Goal: Task Accomplishment & Management: Complete application form

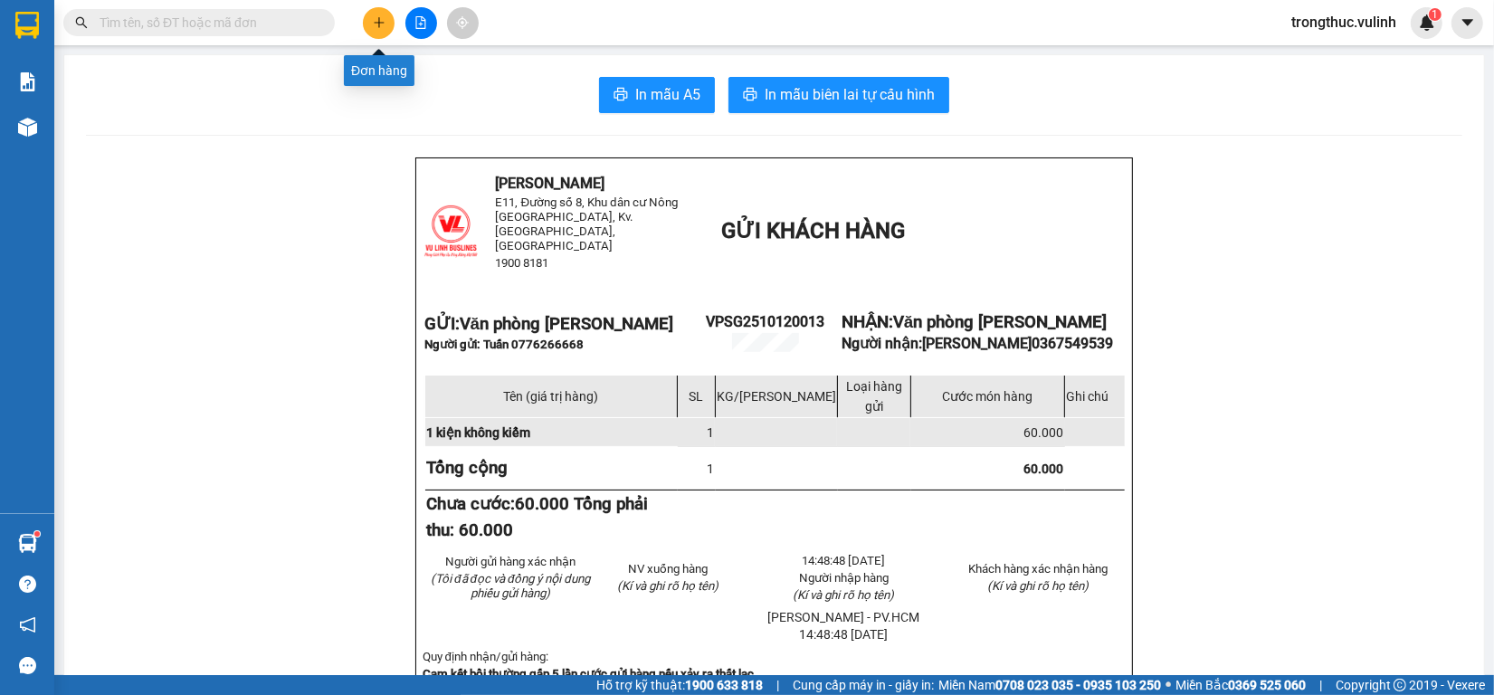
click at [376, 23] on icon "plus" at bounding box center [379, 22] width 10 height 1
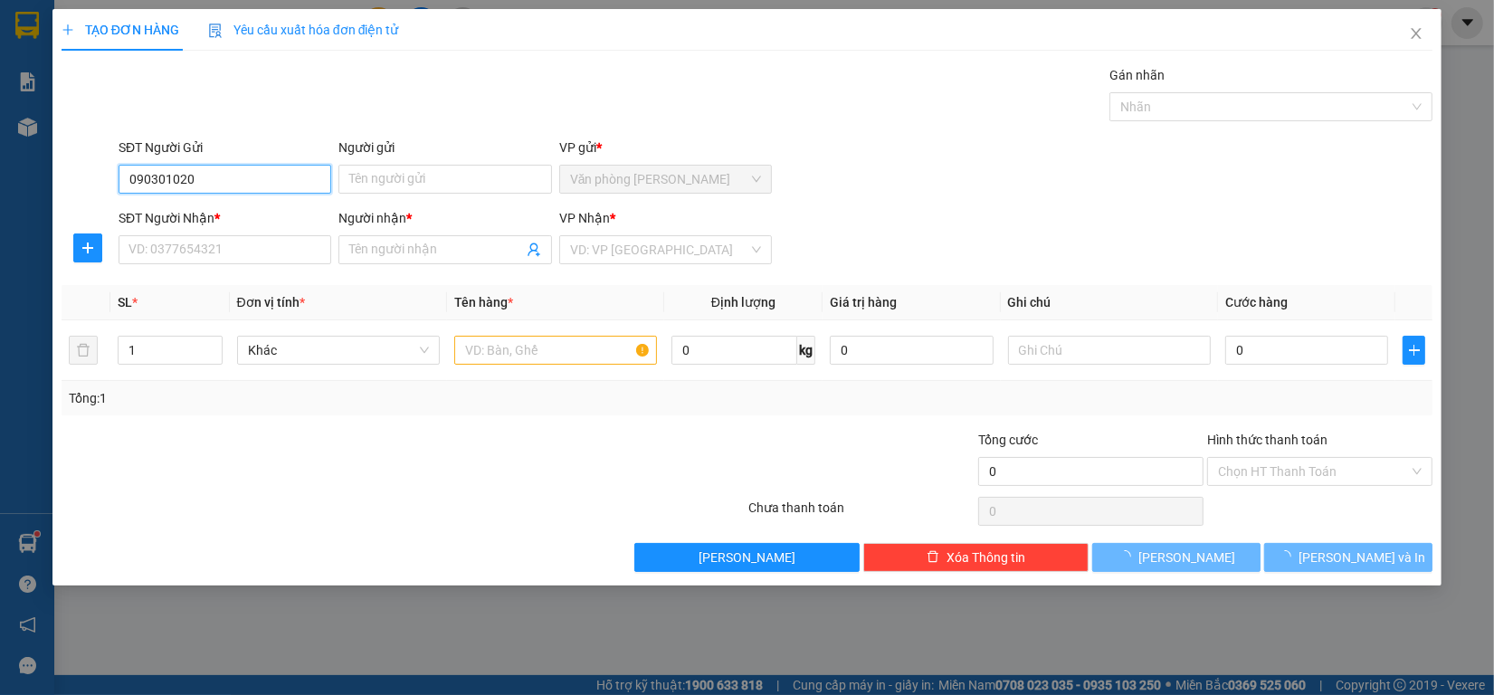
type input "0903010209"
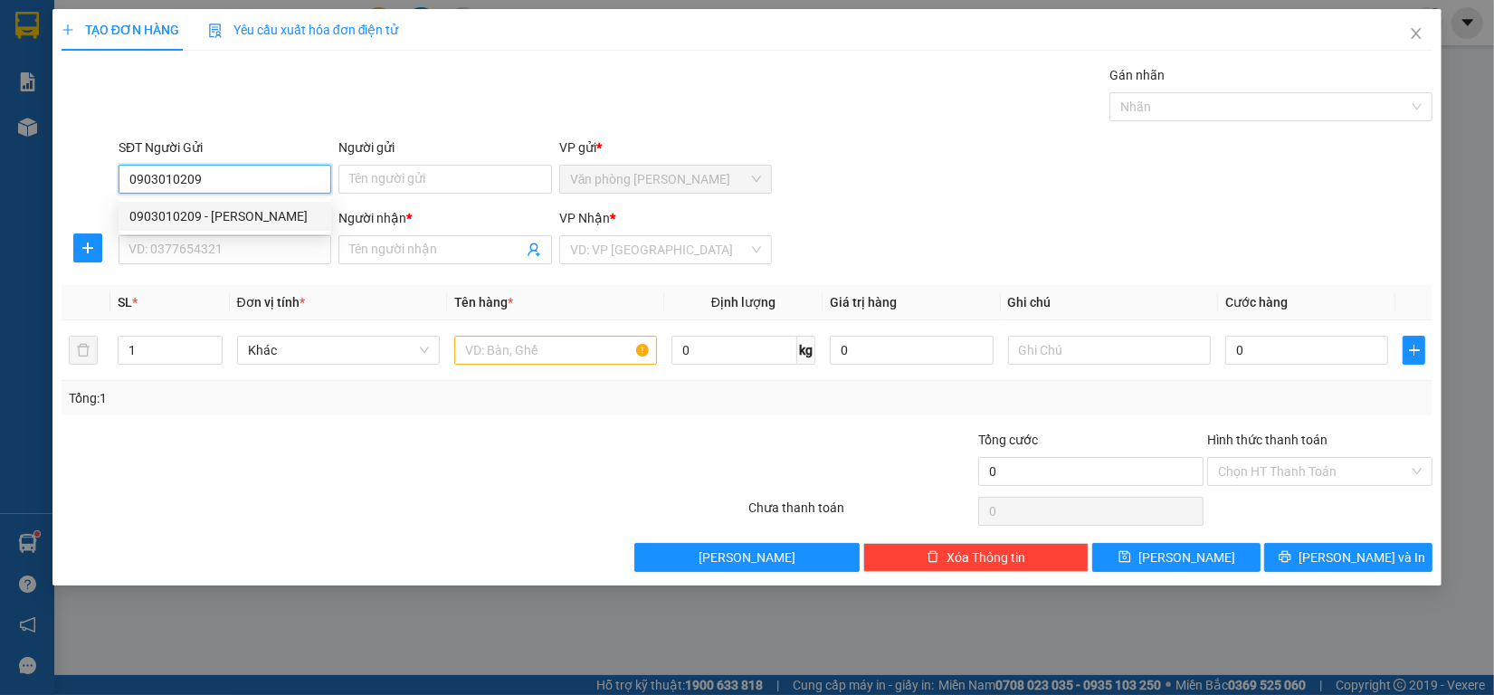
click at [264, 215] on div "0903010209 - [PERSON_NAME]" at bounding box center [224, 216] width 191 height 20
type input "[PERSON_NAME]"
type input "0384329006"
type input "Phương"
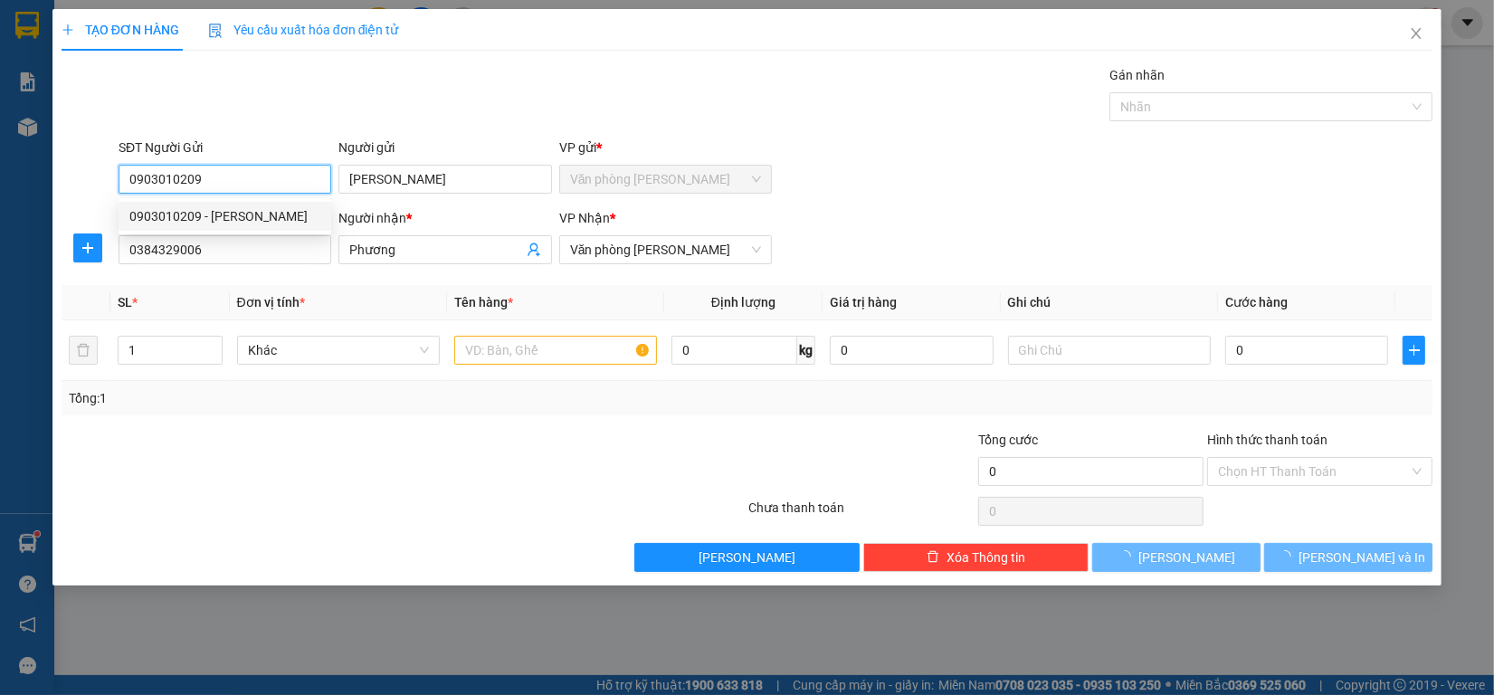
type input "30.000"
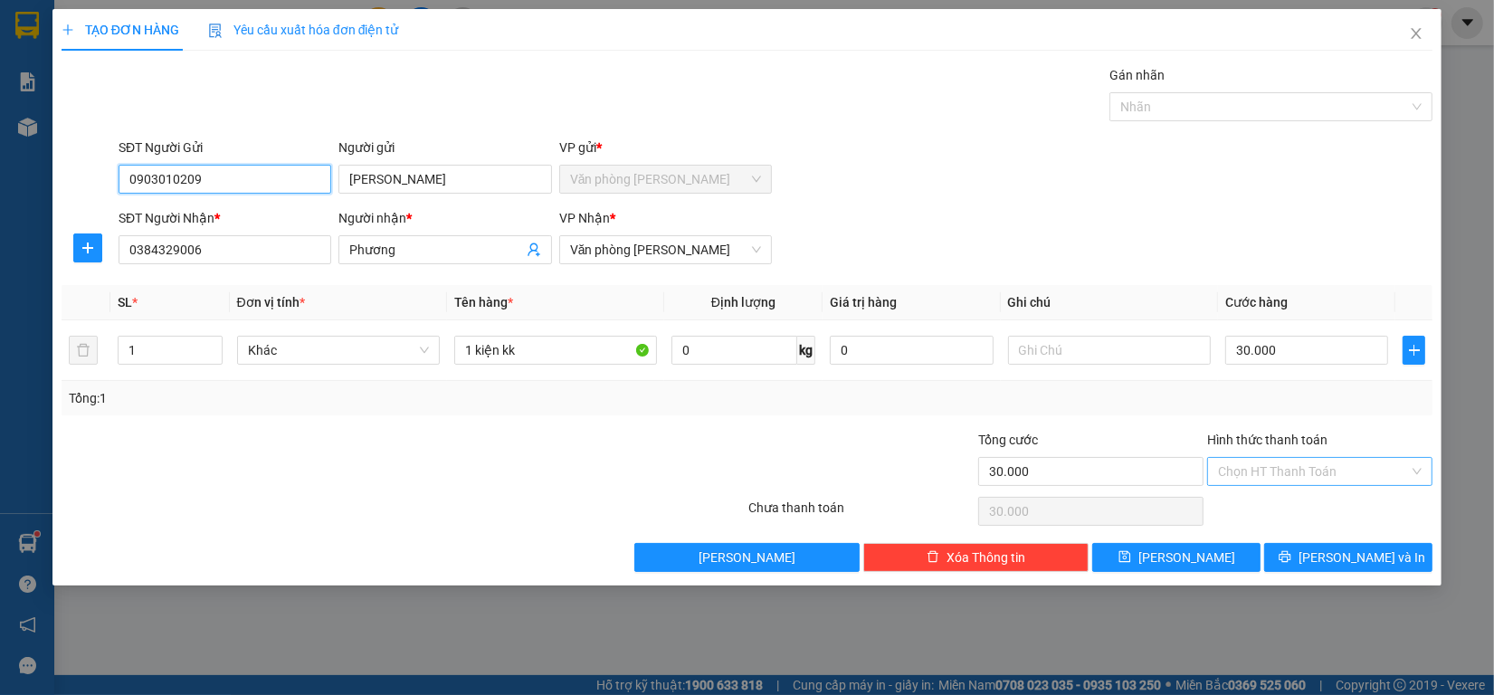
type input "0903010209"
click at [1342, 478] on input "Hình thức thanh toán" at bounding box center [1313, 471] width 191 height 27
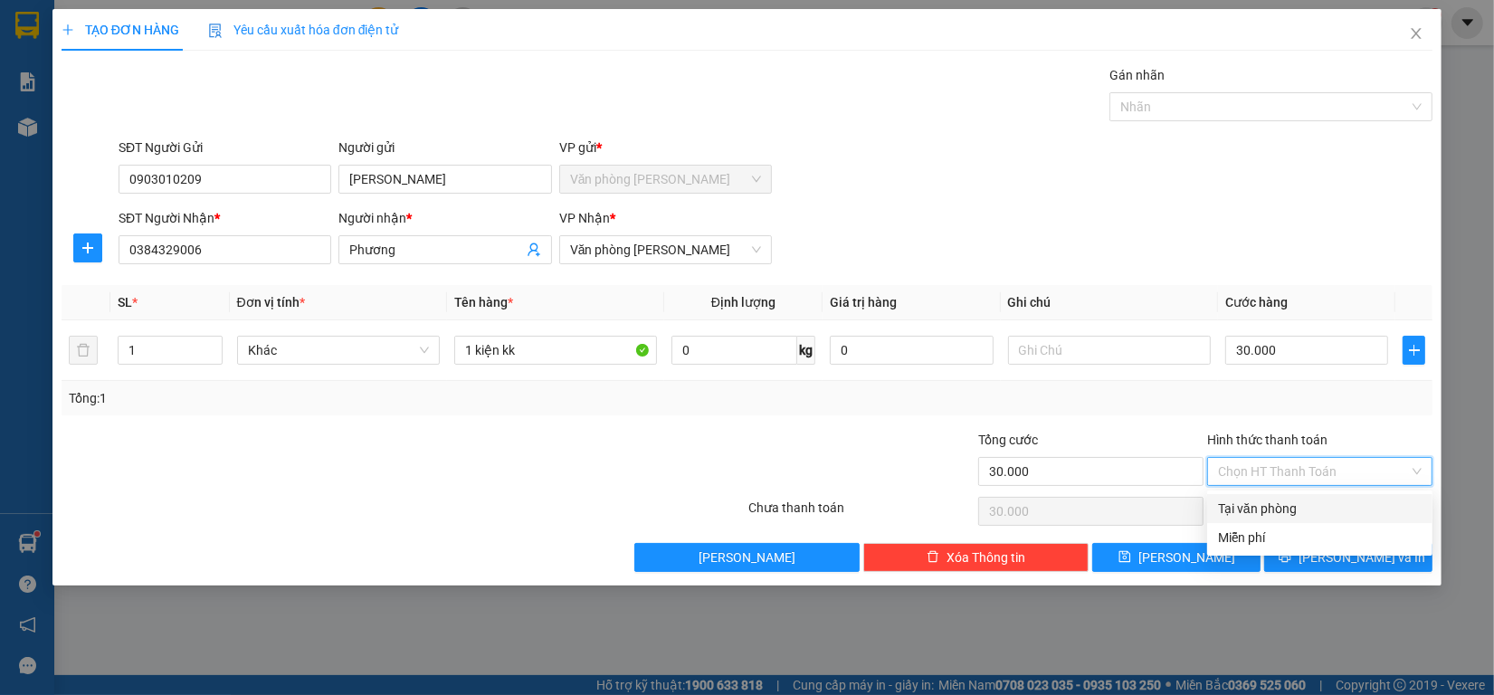
click at [1316, 499] on div "Tại văn phòng" at bounding box center [1320, 509] width 204 height 20
type input "0"
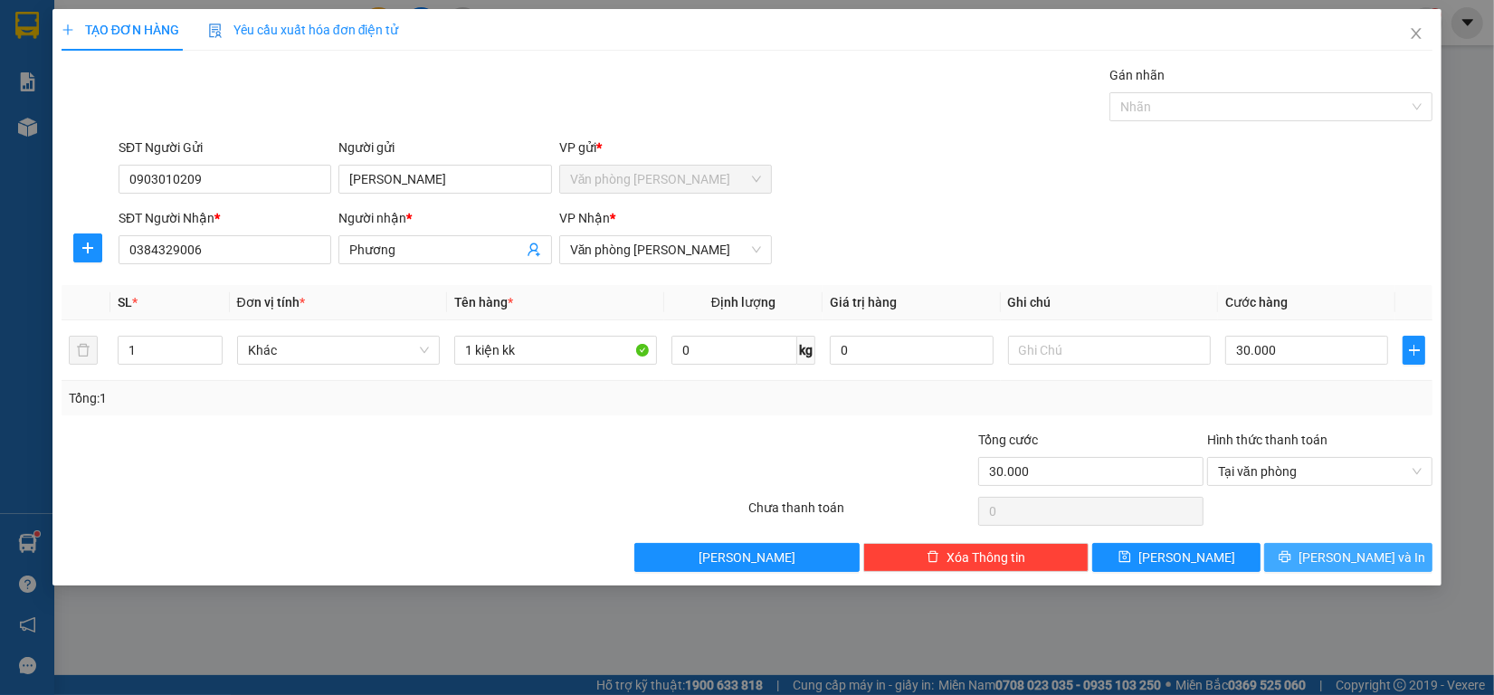
click at [1332, 557] on span "[PERSON_NAME] và In" at bounding box center [1361, 557] width 127 height 20
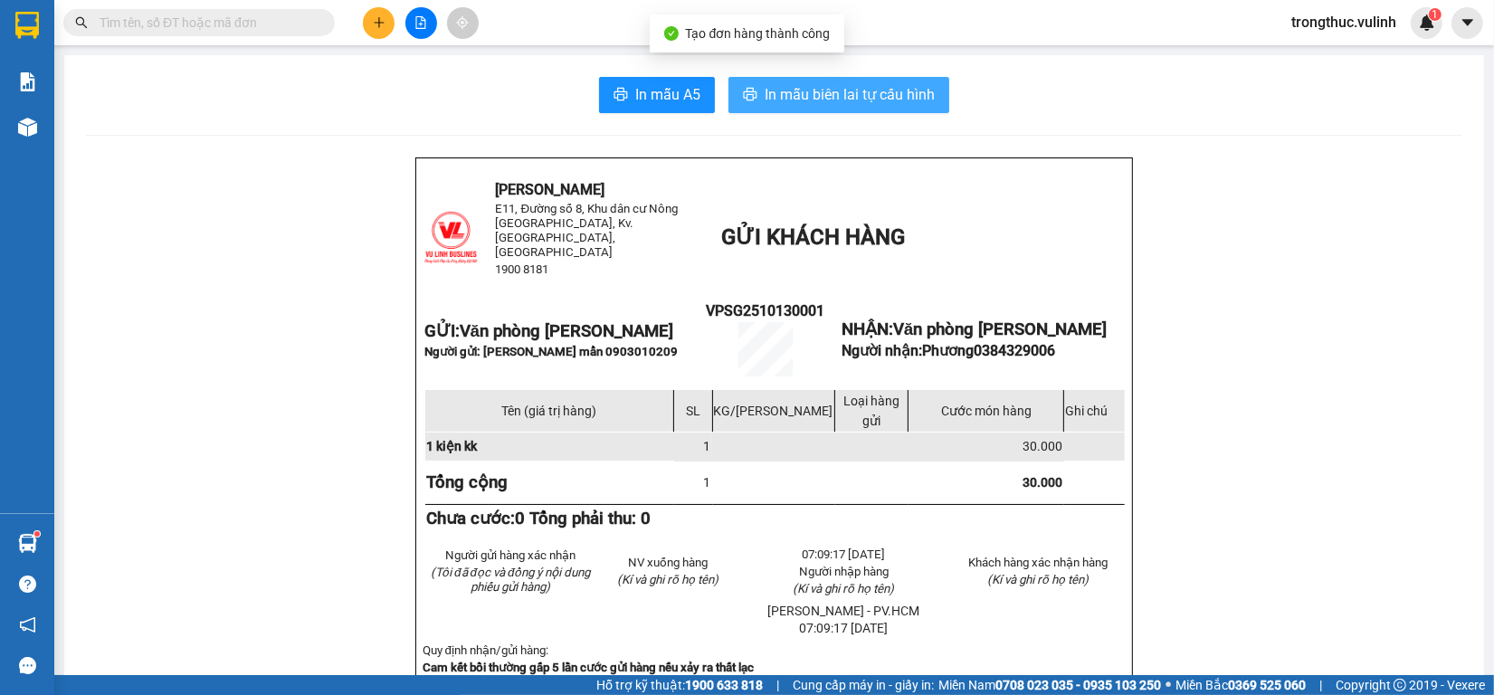
click at [751, 105] on button "In mẫu biên lai tự cấu hình" at bounding box center [838, 95] width 221 height 36
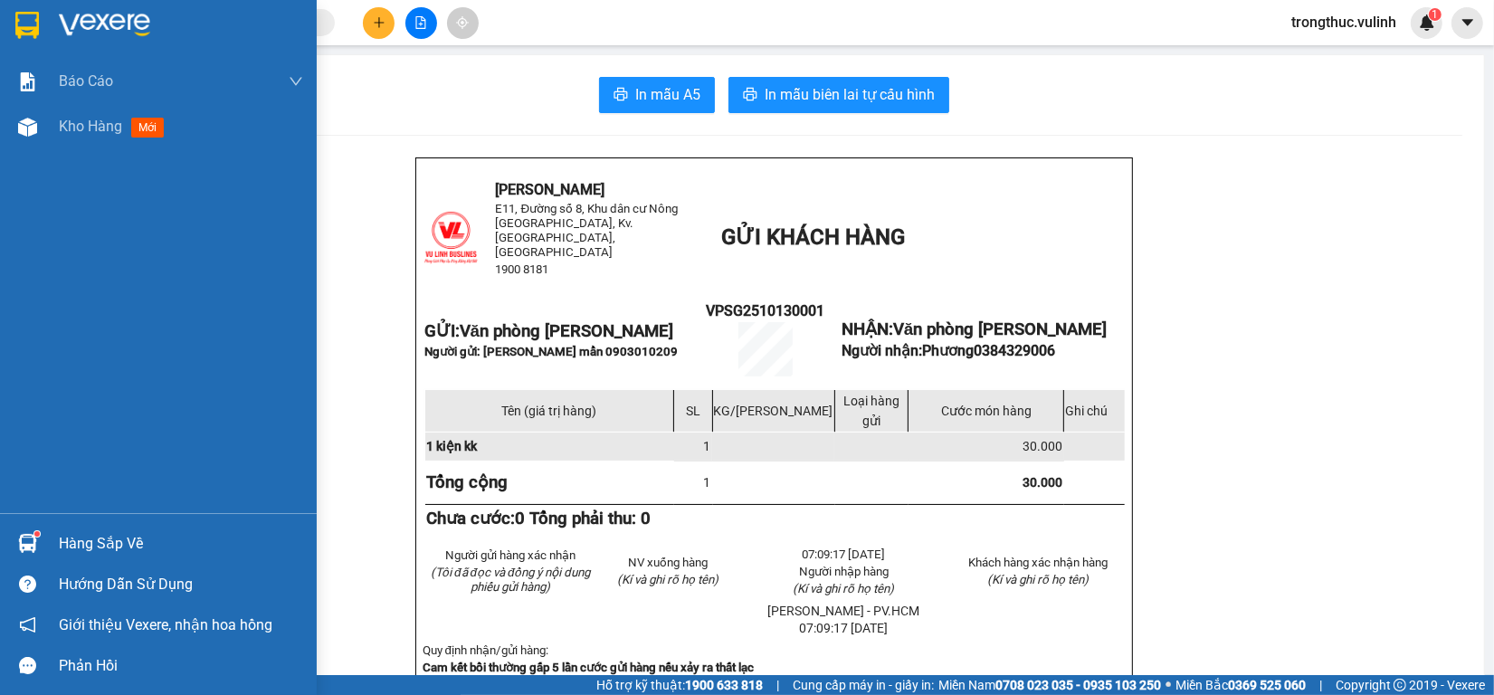
click at [24, 526] on div "Hàng sắp về" at bounding box center [158, 543] width 317 height 41
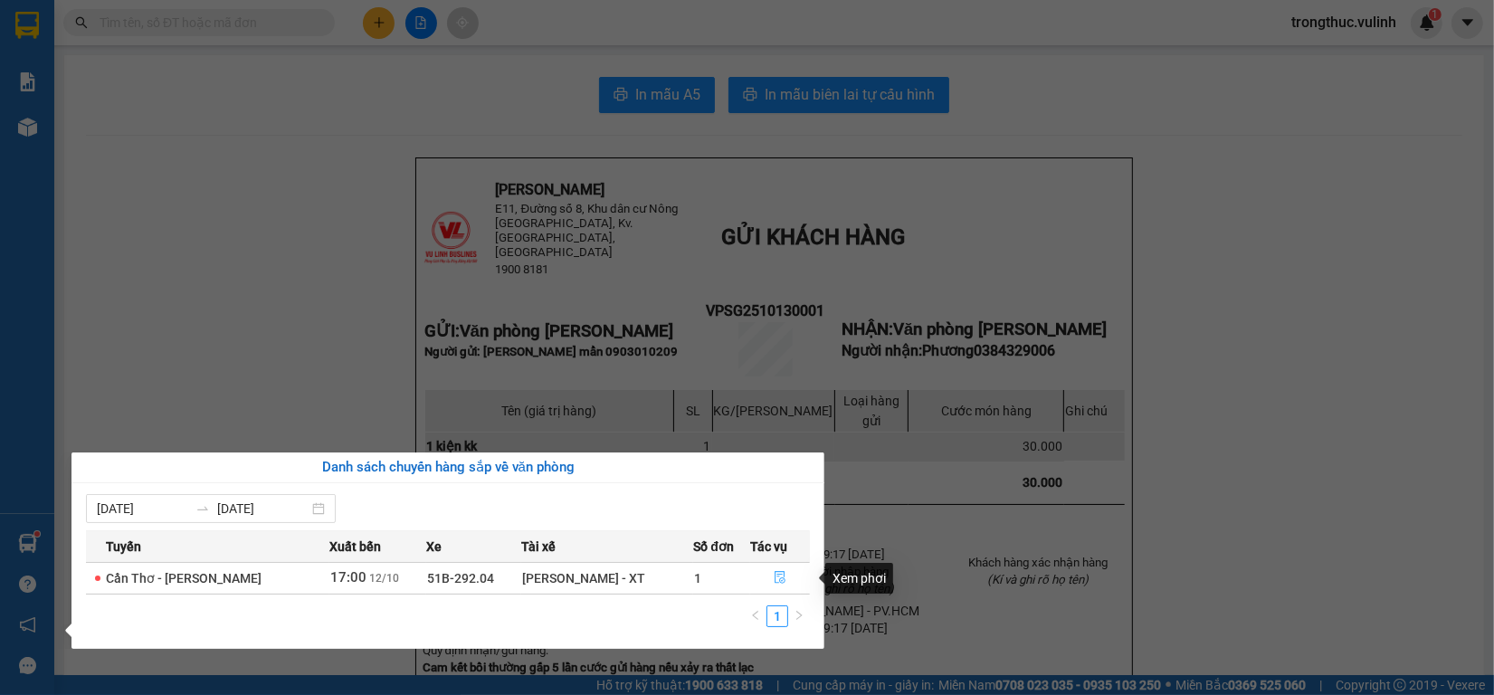
click at [784, 572] on button "button" at bounding box center [780, 578] width 58 height 29
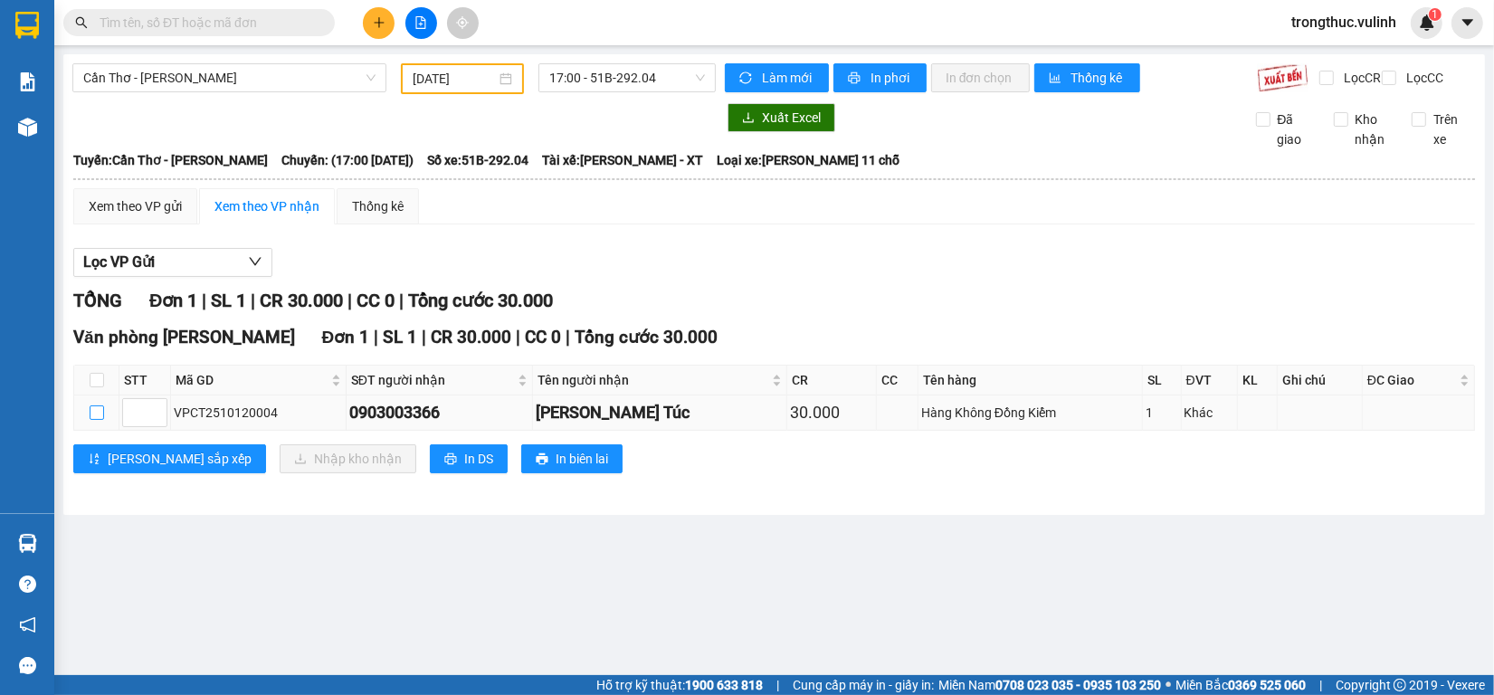
click at [101, 420] on input "checkbox" at bounding box center [97, 412] width 14 height 14
checkbox input "true"
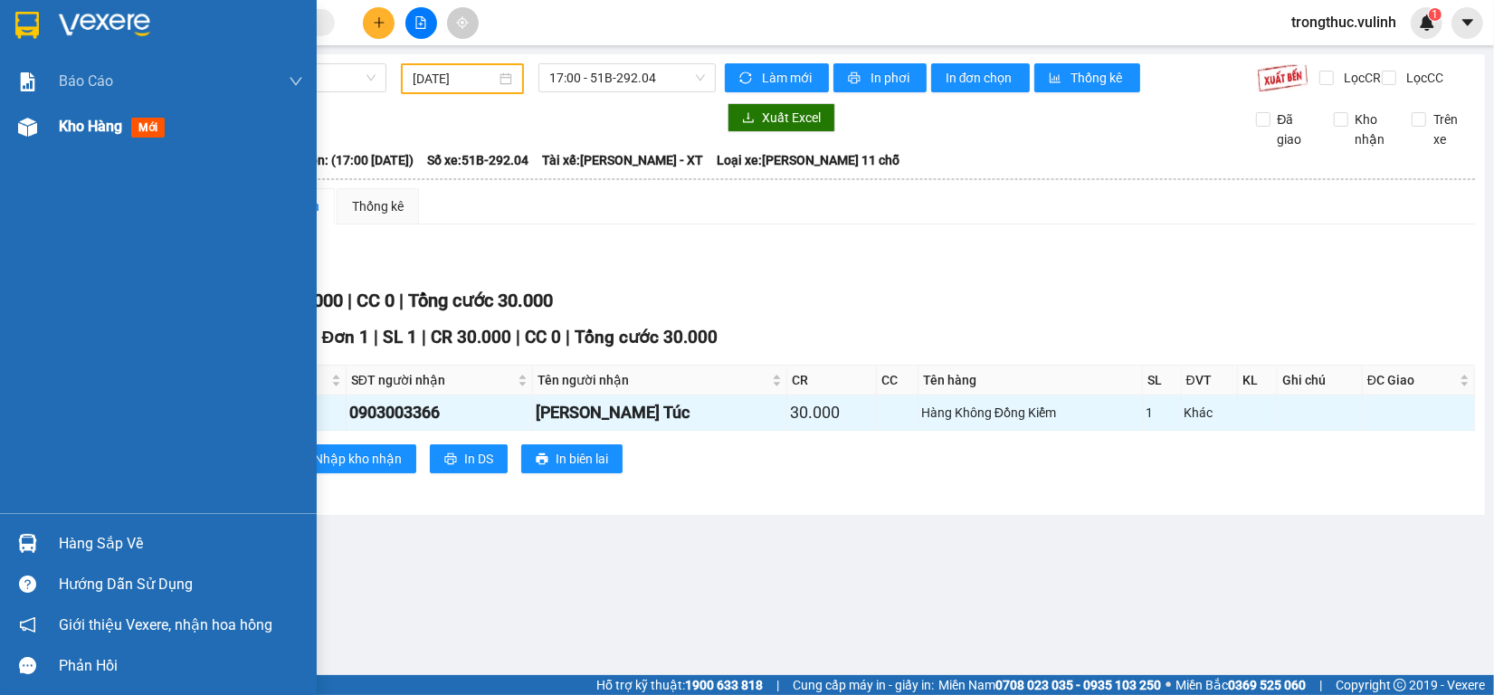
click at [39, 128] on div at bounding box center [28, 127] width 32 height 32
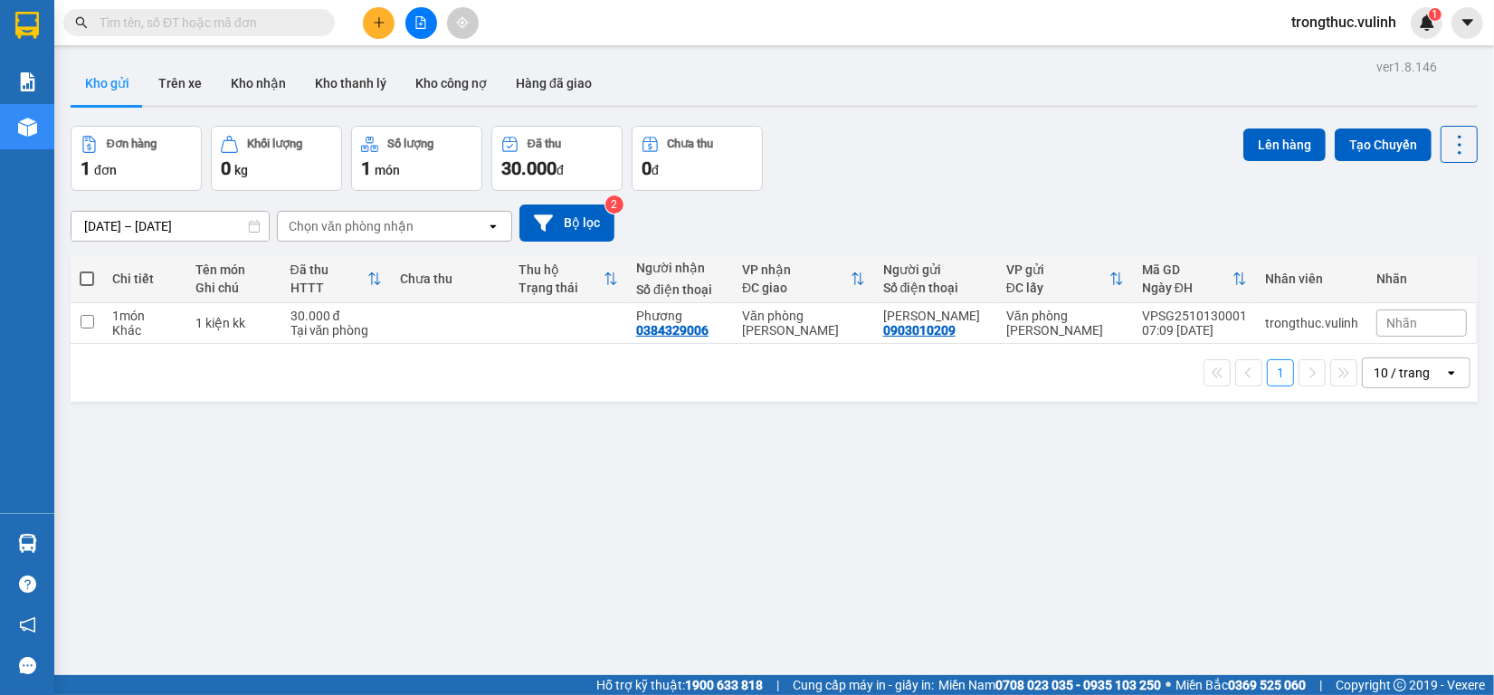
click at [579, 363] on div "1 10 / trang open" at bounding box center [774, 373] width 1407 height 58
click at [1430, 336] on button at bounding box center [1442, 324] width 25 height 32
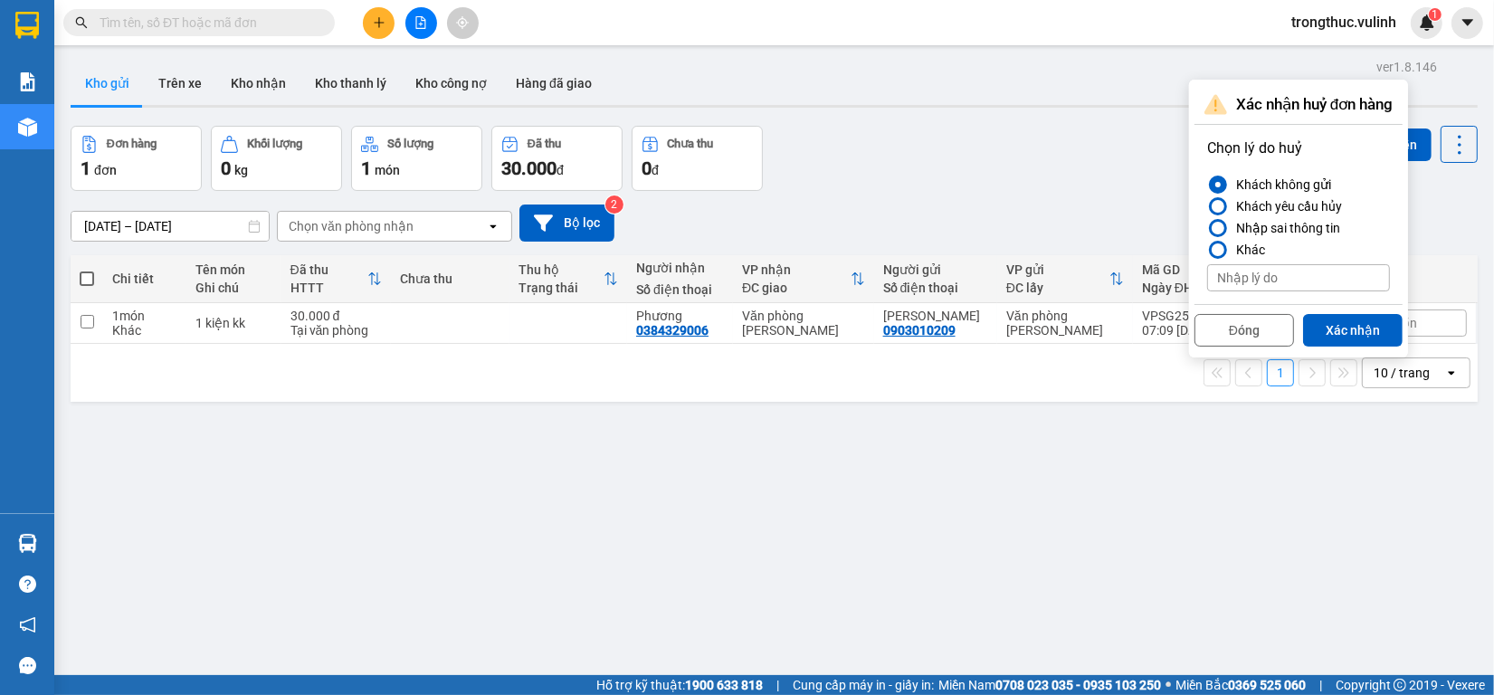
click at [1337, 328] on button "Xác nhận" at bounding box center [1353, 330] width 100 height 33
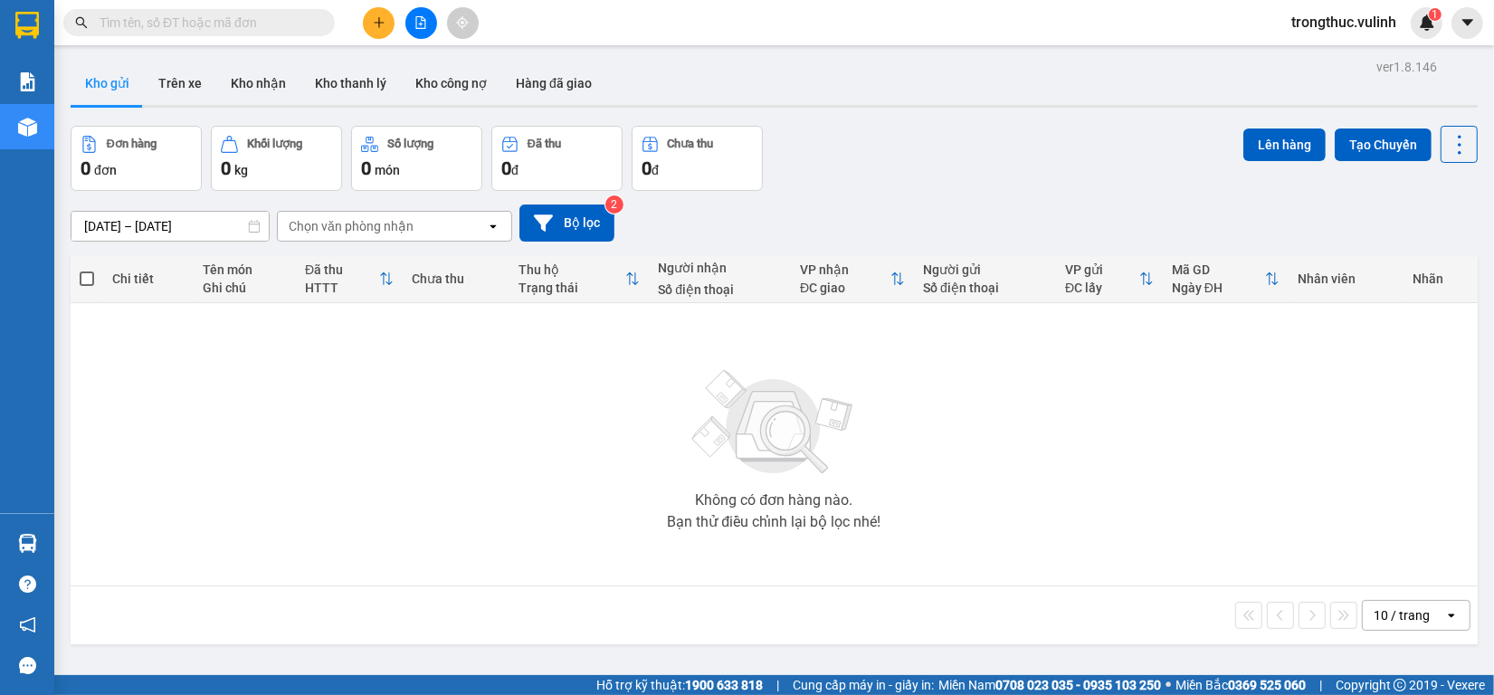
click at [375, 21] on icon "plus" at bounding box center [379, 22] width 13 height 13
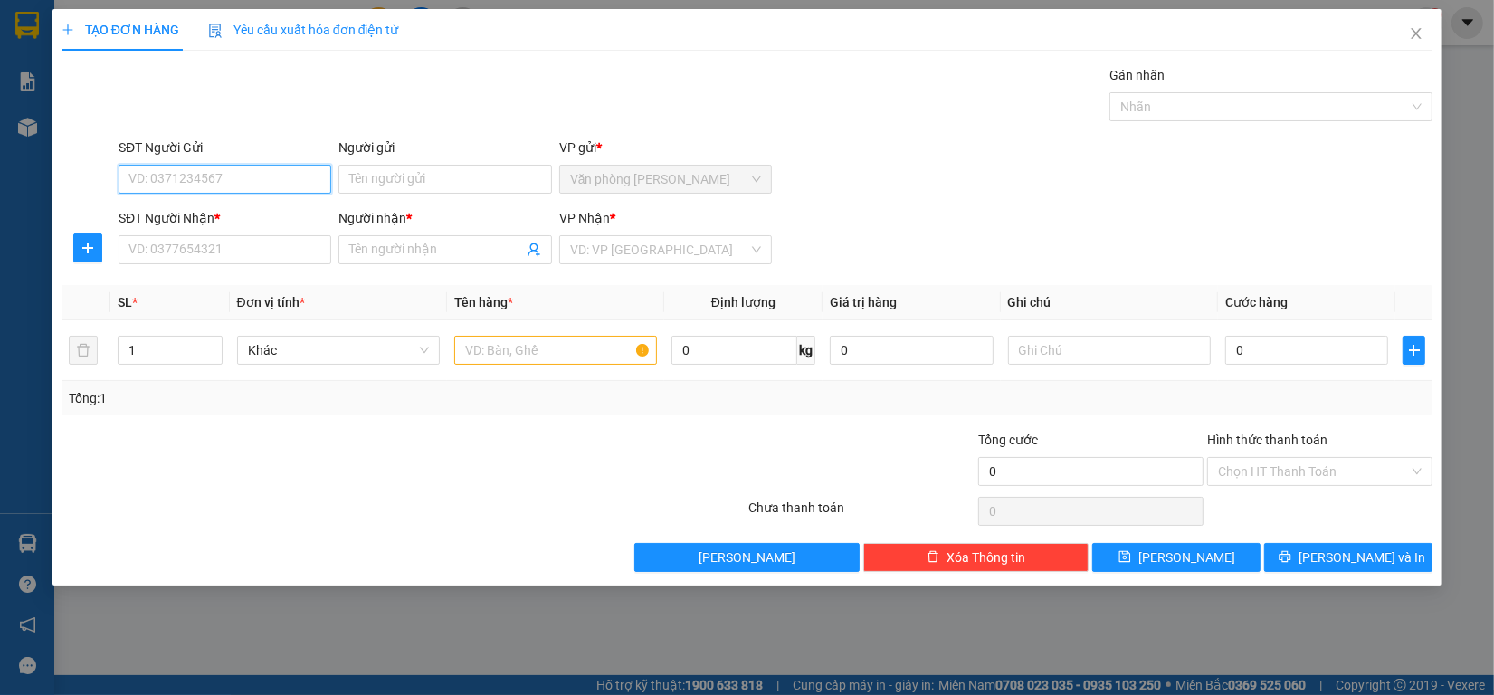
click at [258, 179] on input "SĐT Người Gửi" at bounding box center [225, 179] width 213 height 29
click at [644, 254] on input "search" at bounding box center [659, 249] width 178 height 27
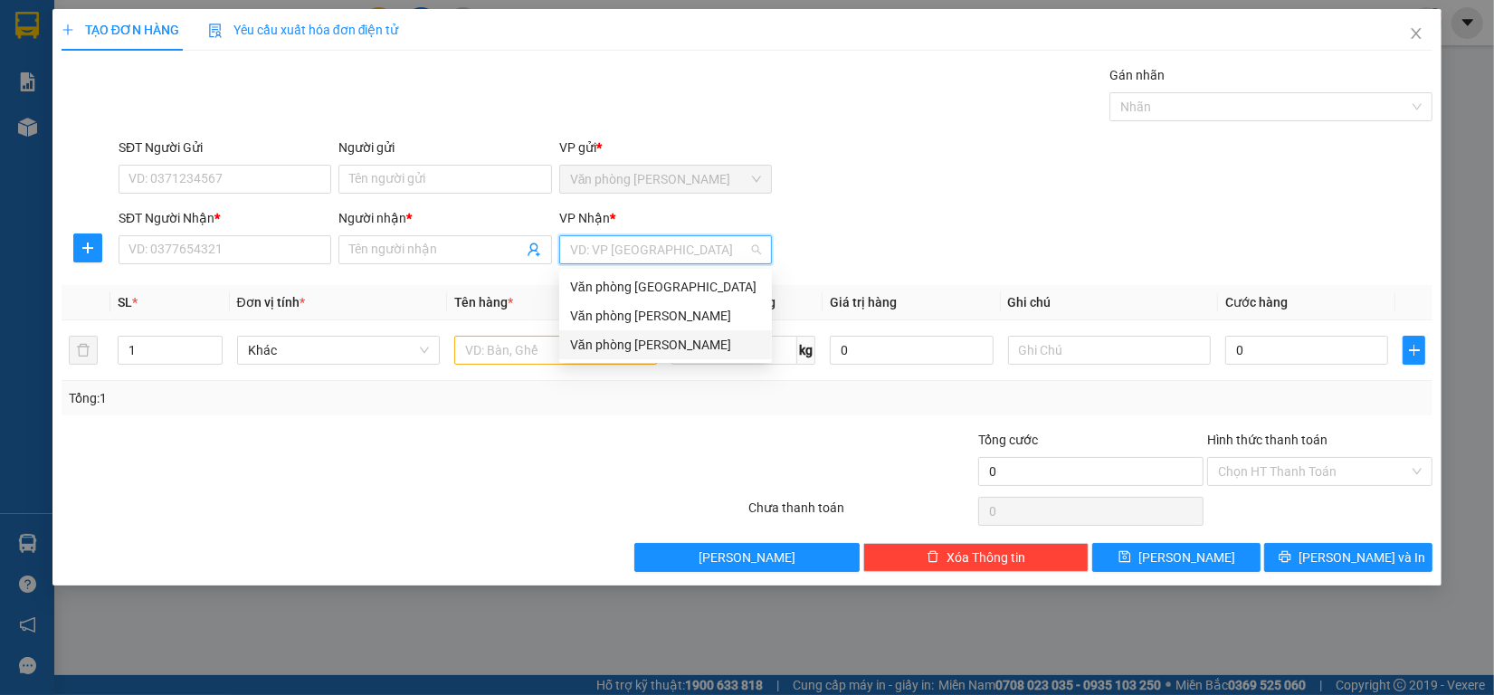
click at [627, 332] on div "Văn phòng [PERSON_NAME]" at bounding box center [665, 344] width 213 height 29
click at [301, 176] on input "SĐT Người Gửi" at bounding box center [225, 179] width 213 height 29
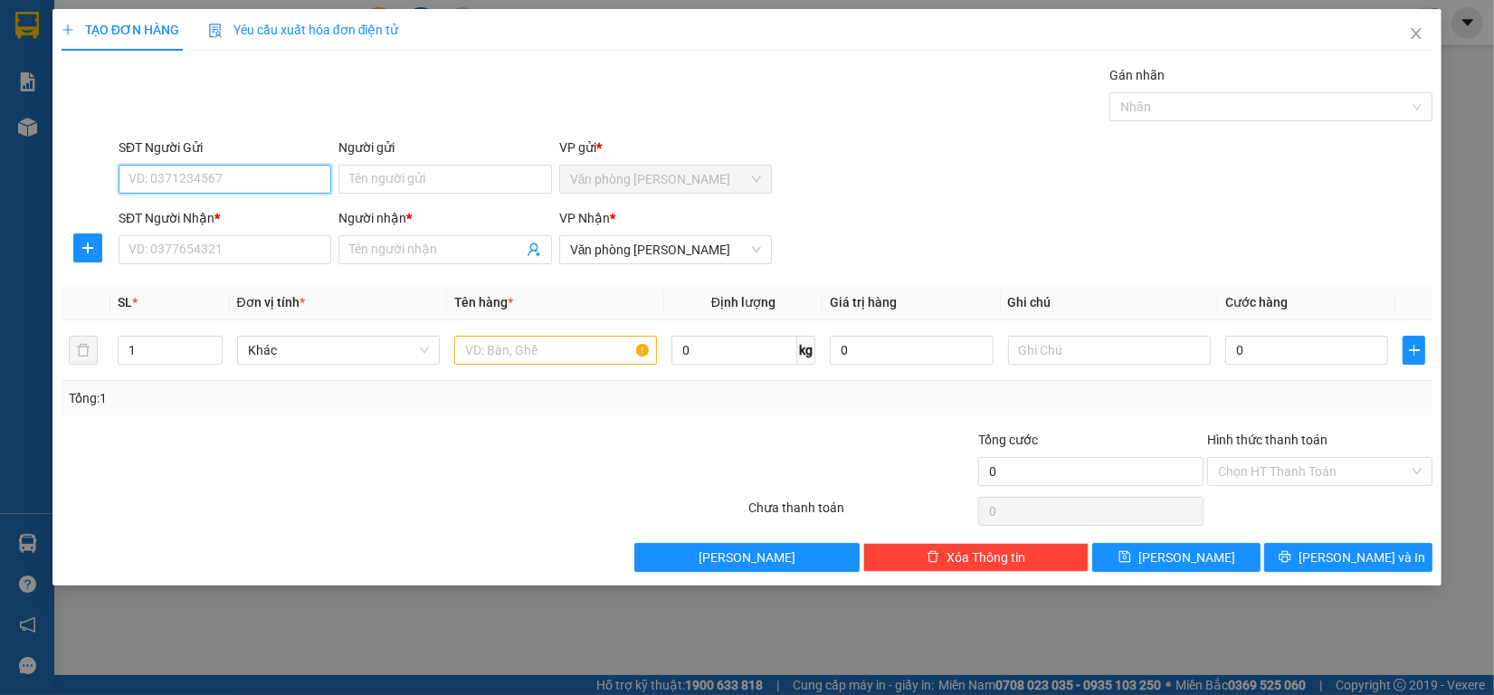
click at [300, 173] on input "SĐT Người Gửi" at bounding box center [225, 179] width 213 height 29
type input "0916480020"
click at [271, 224] on div "0916480020 - Ngác" at bounding box center [224, 216] width 191 height 20
type input "Ngác"
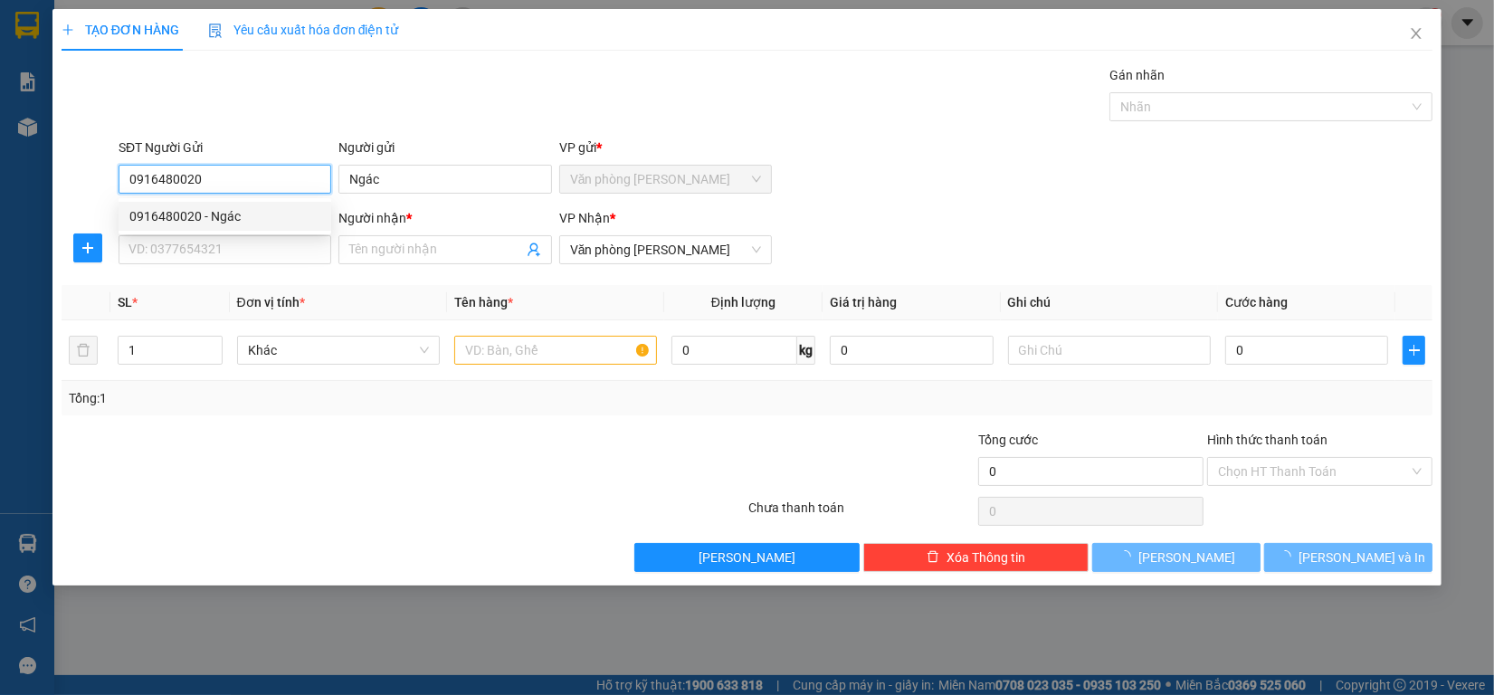
type input "60.000"
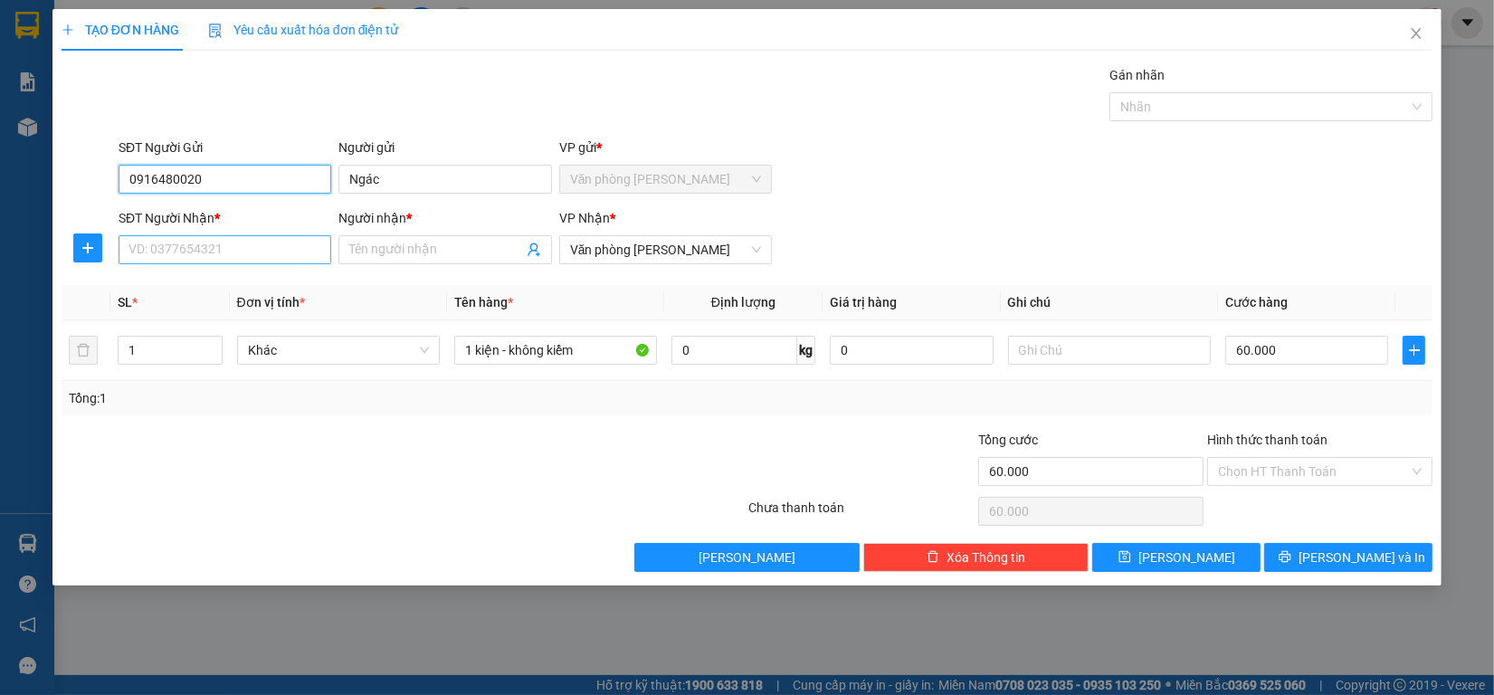
type input "0916480020"
click at [238, 241] on input "SĐT Người Nhận *" at bounding box center [225, 249] width 213 height 29
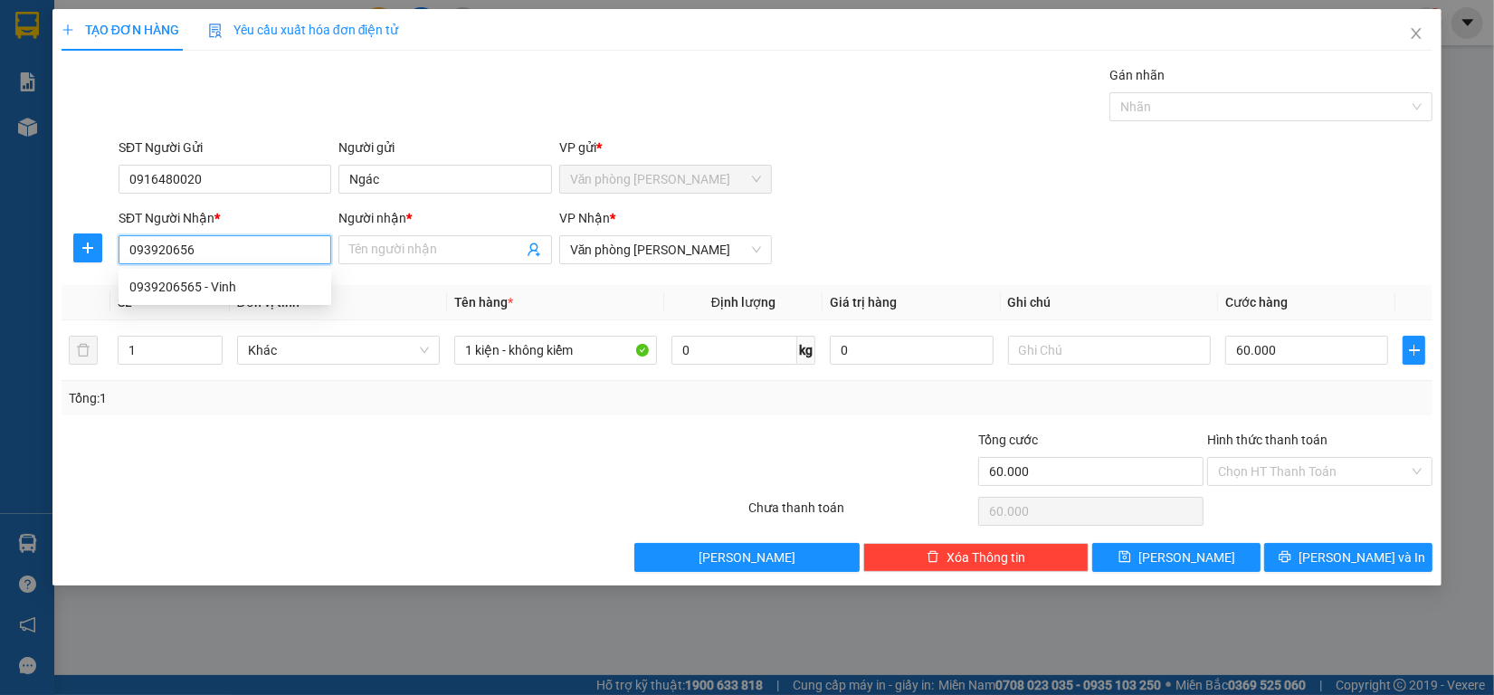
type input "0939206565"
click at [227, 288] on div "0939206565 - Vinh" at bounding box center [224, 287] width 191 height 20
type input "Vinh"
type input "0939206565"
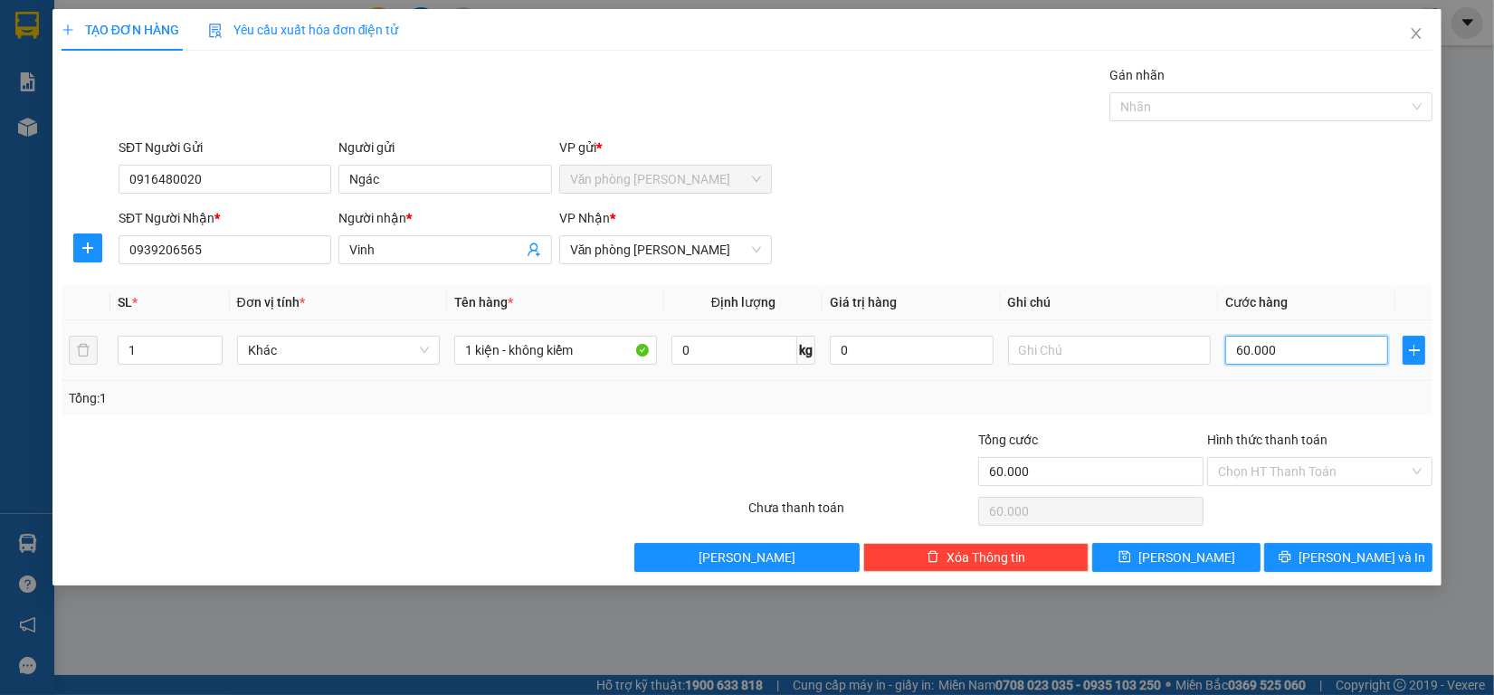
click at [1301, 347] on input "60.000" at bounding box center [1307, 350] width 164 height 29
type input "70.000"
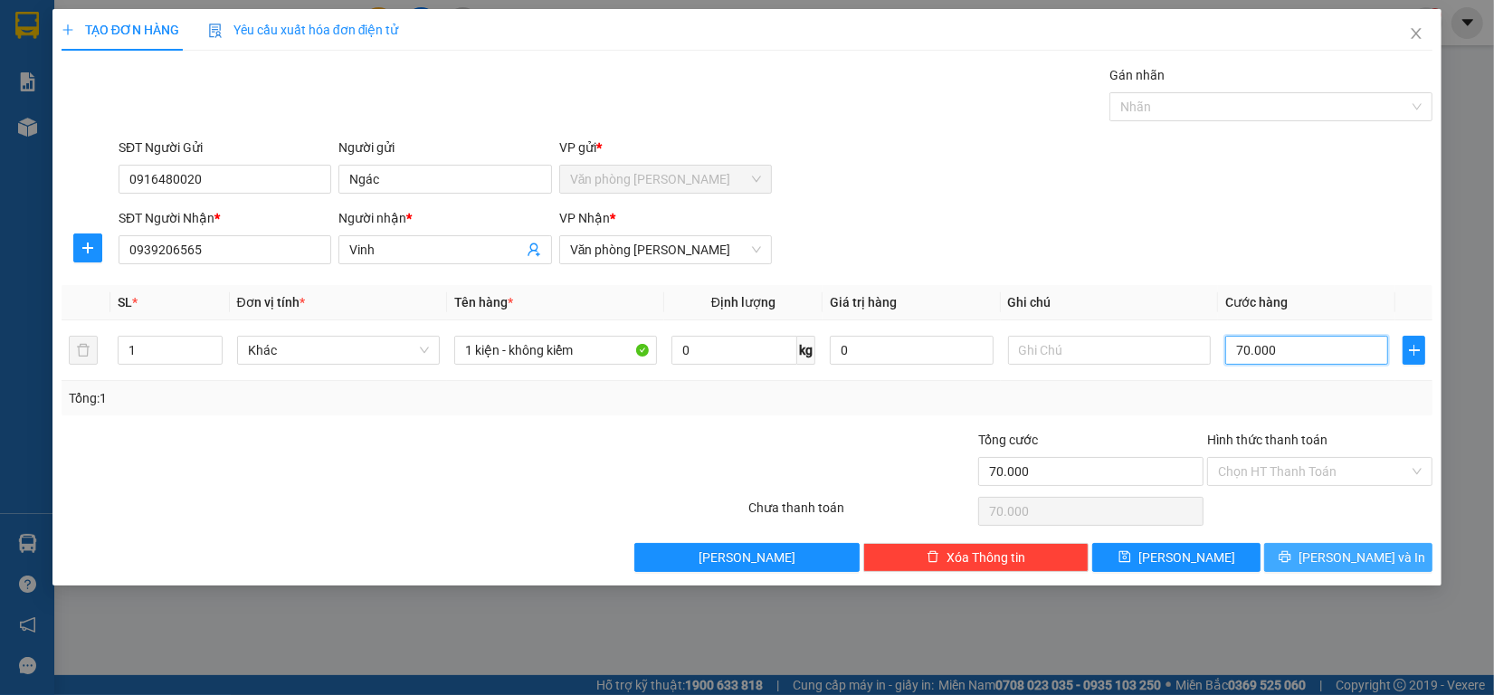
type input "70.000"
click at [1334, 554] on span "[PERSON_NAME] và In" at bounding box center [1361, 557] width 127 height 20
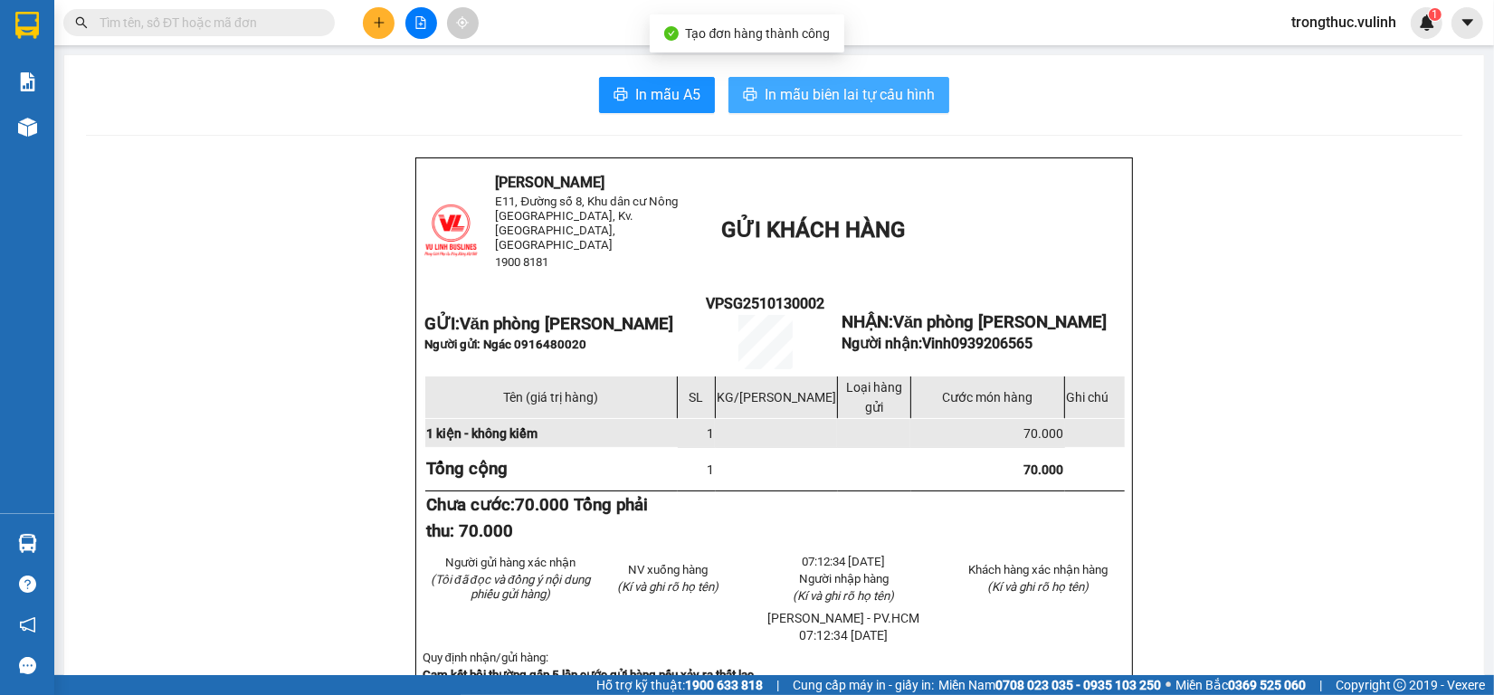
click at [788, 95] on span "In mẫu biên lai tự cấu hình" at bounding box center [849, 94] width 170 height 23
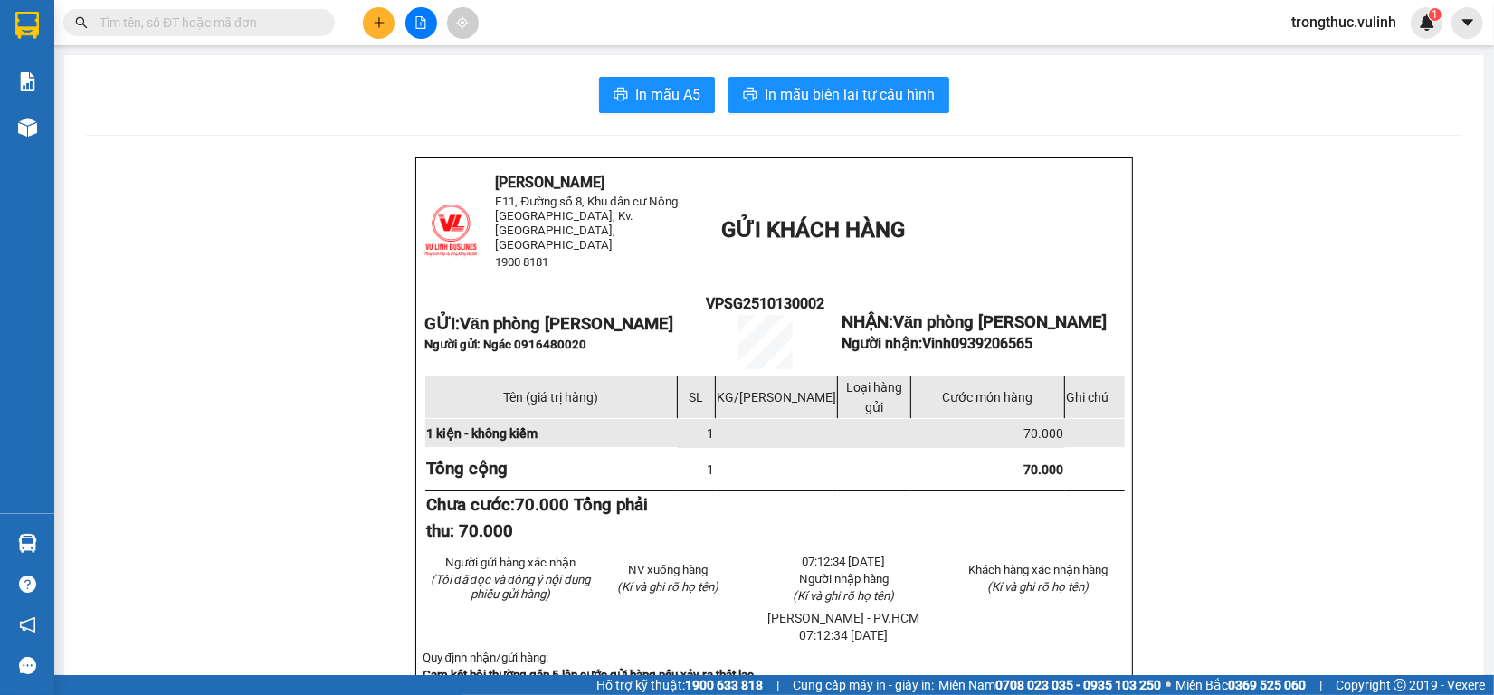
click at [378, 20] on icon "plus" at bounding box center [378, 22] width 1 height 10
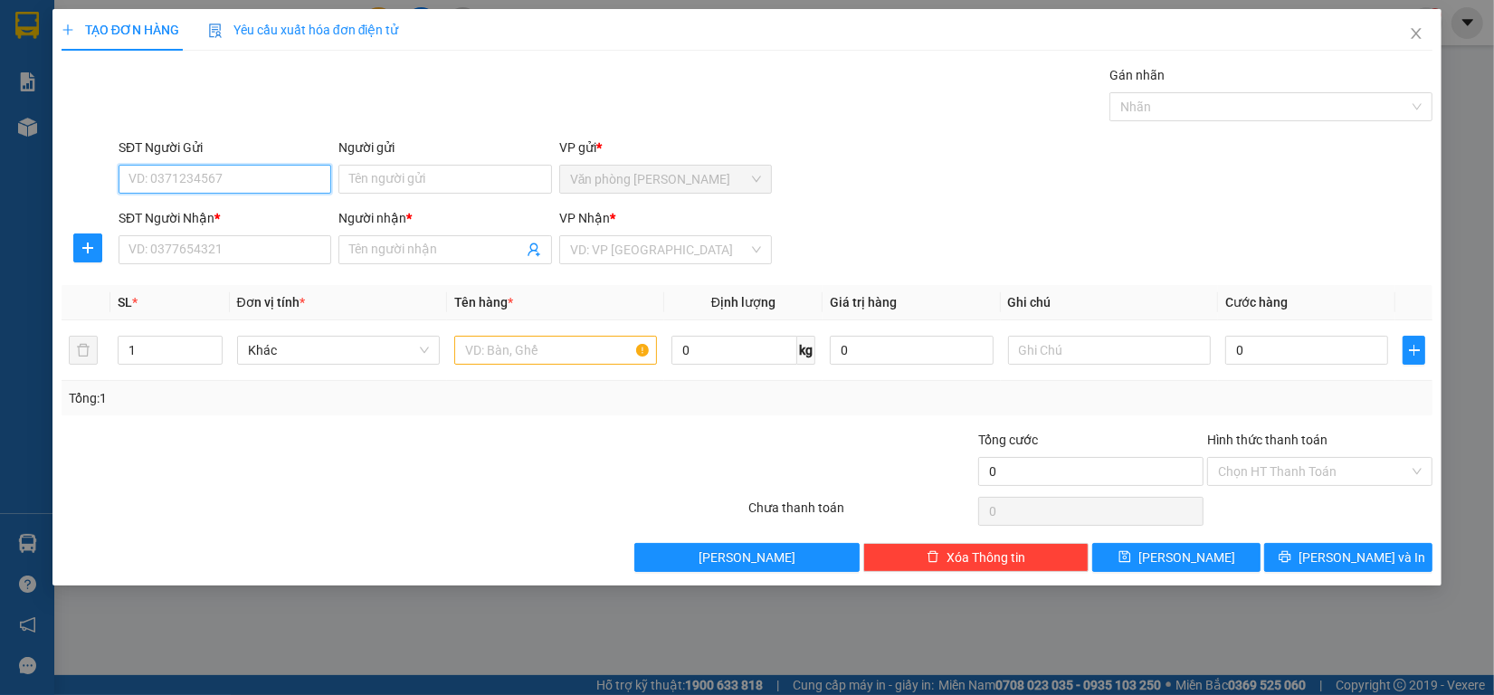
click at [226, 169] on input "SĐT Người Gửi" at bounding box center [225, 179] width 213 height 29
click at [1412, 34] on icon "close" at bounding box center [1416, 33] width 14 height 14
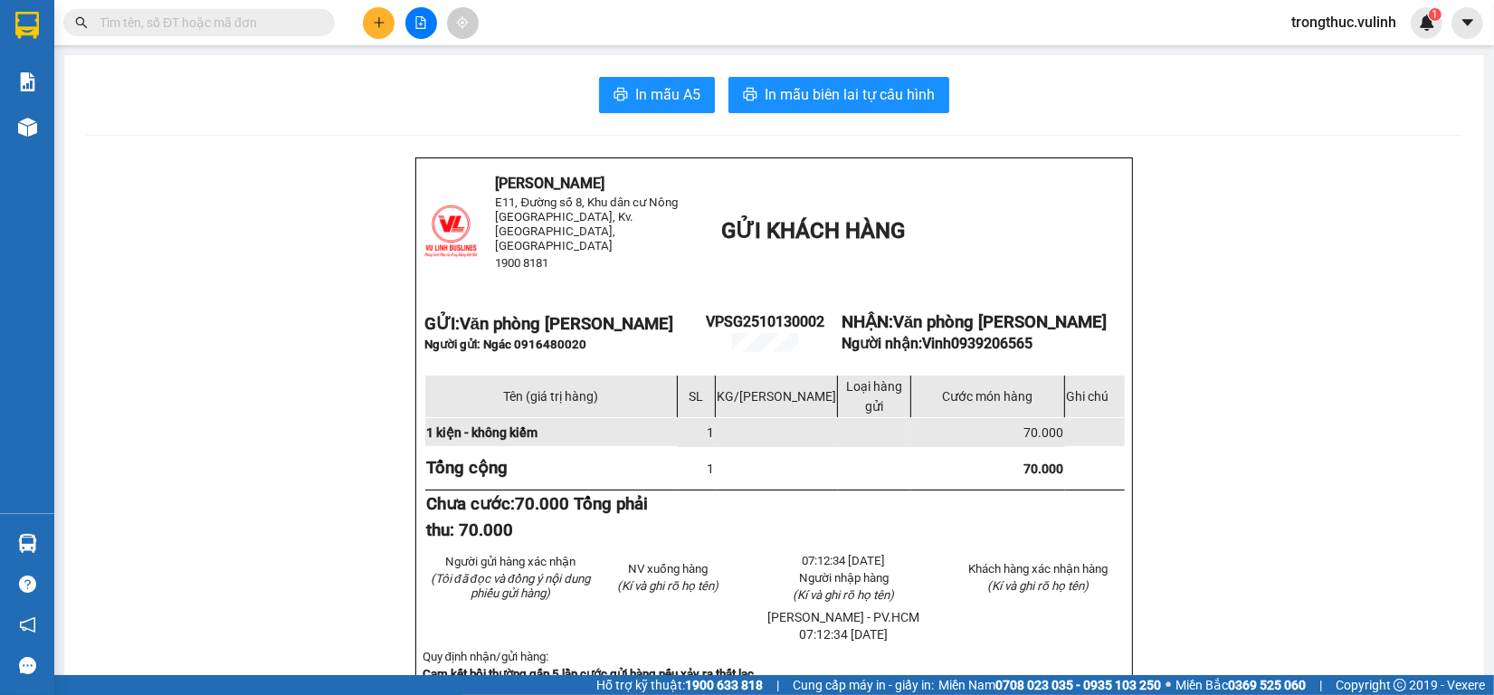
click at [368, 25] on button at bounding box center [379, 23] width 32 height 32
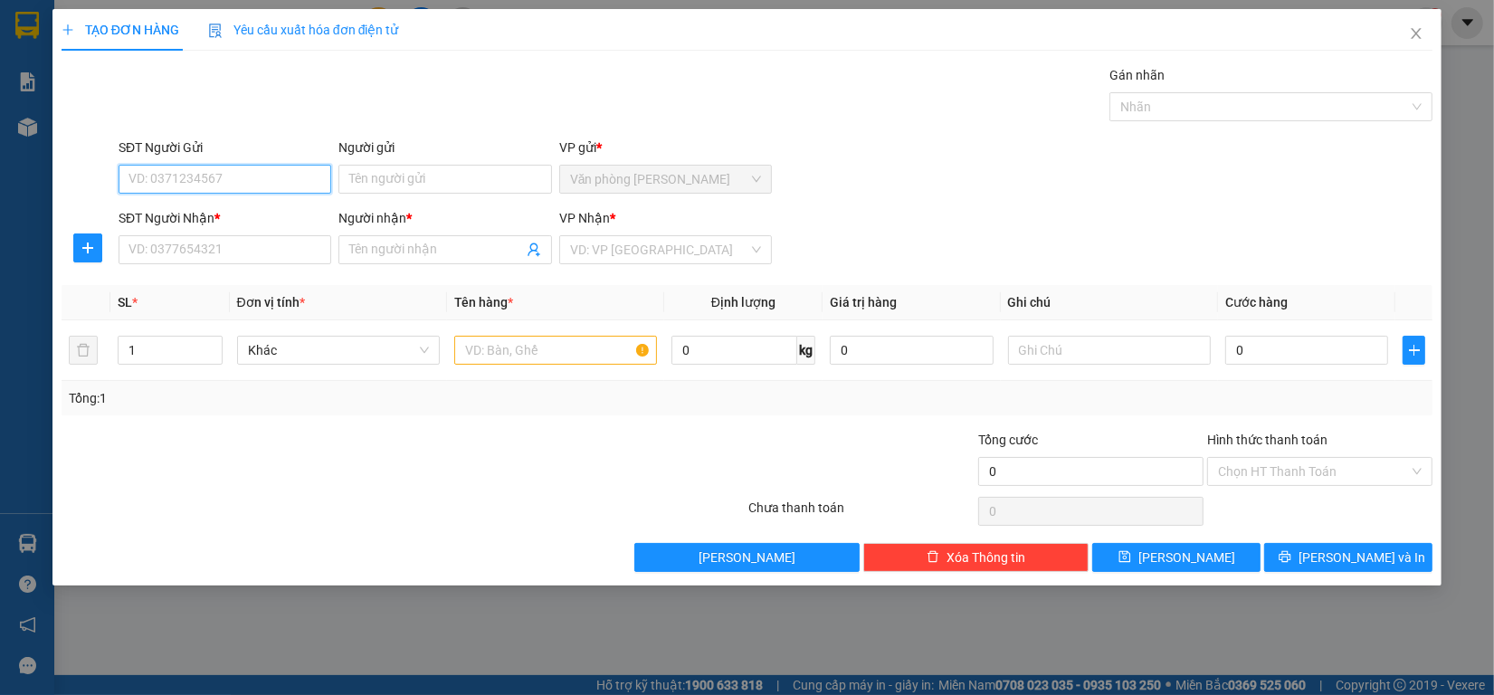
click at [272, 166] on input "SĐT Người Gửi" at bounding box center [225, 179] width 213 height 29
click at [270, 218] on div "0397799092 - BẢO" at bounding box center [224, 216] width 191 height 20
type input "0397799092"
type input "BẢO"
type input "0838025081"
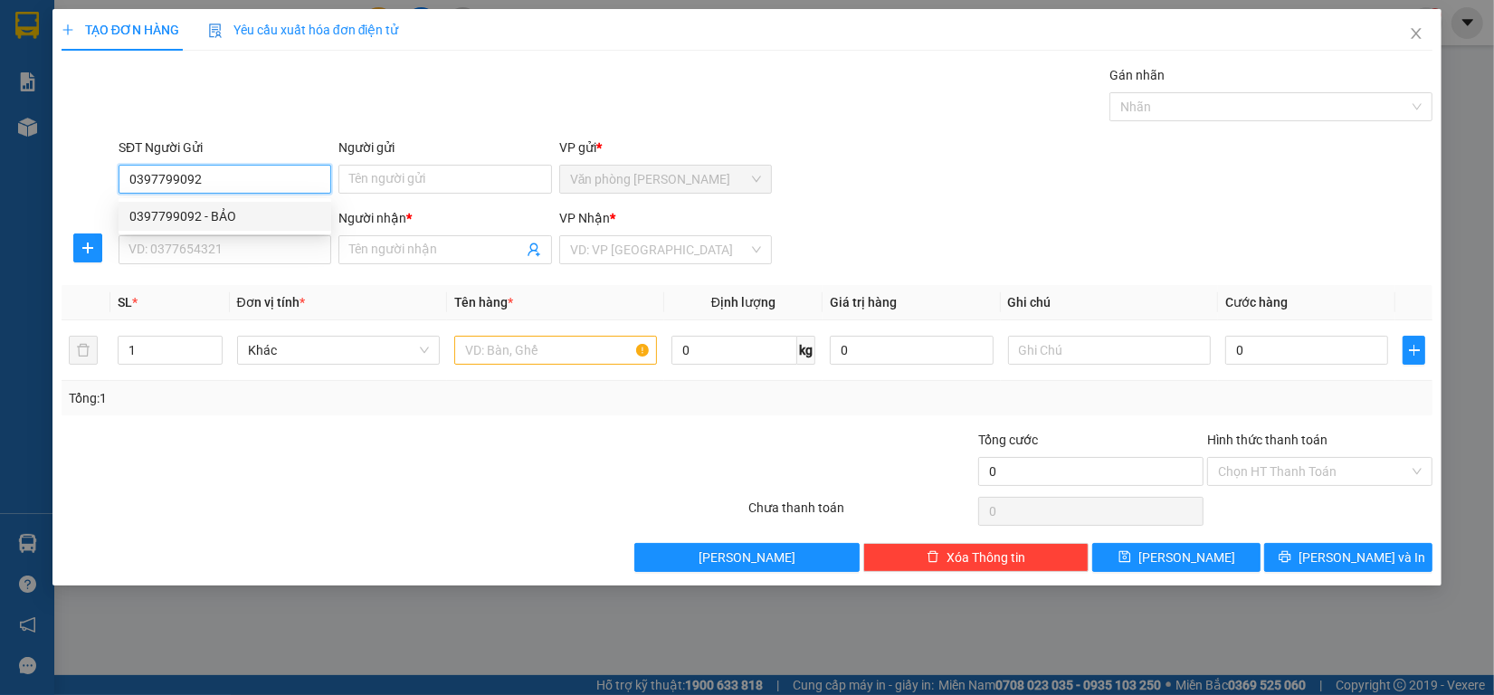
type input "PHÚC"
type input "60.000"
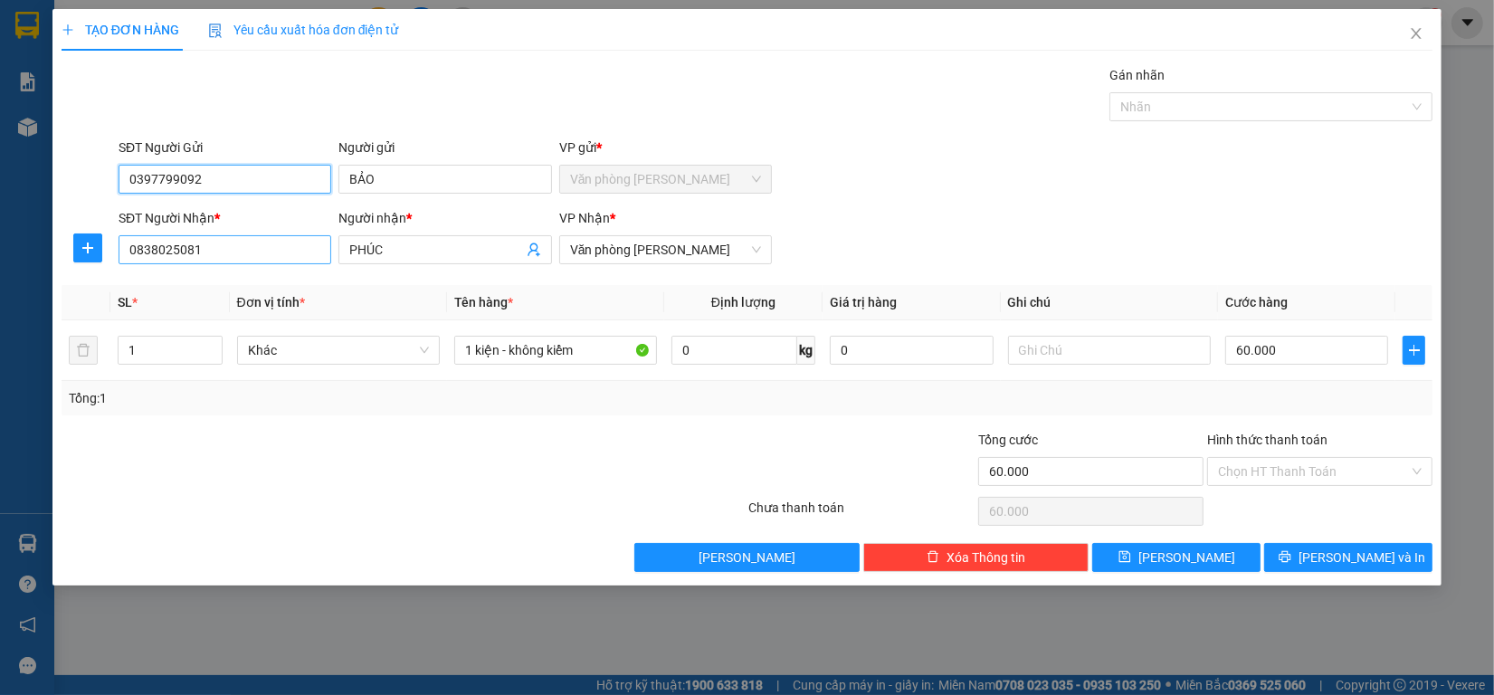
type input "0397799092"
click at [268, 241] on input "0838025081" at bounding box center [225, 249] width 213 height 29
click at [272, 240] on input "094487469" at bounding box center [225, 249] width 213 height 29
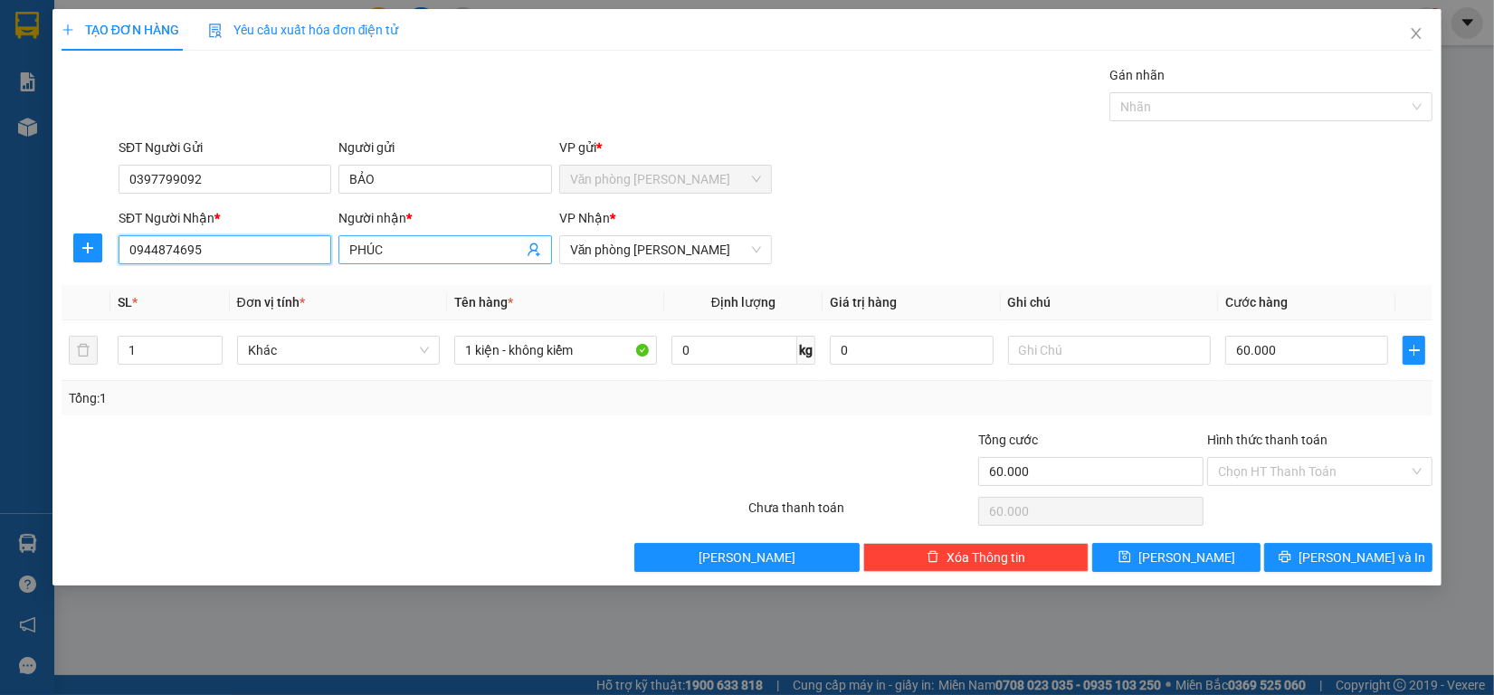
type input "0944874695"
click at [408, 254] on input "PHÚC" at bounding box center [435, 250] width 173 height 20
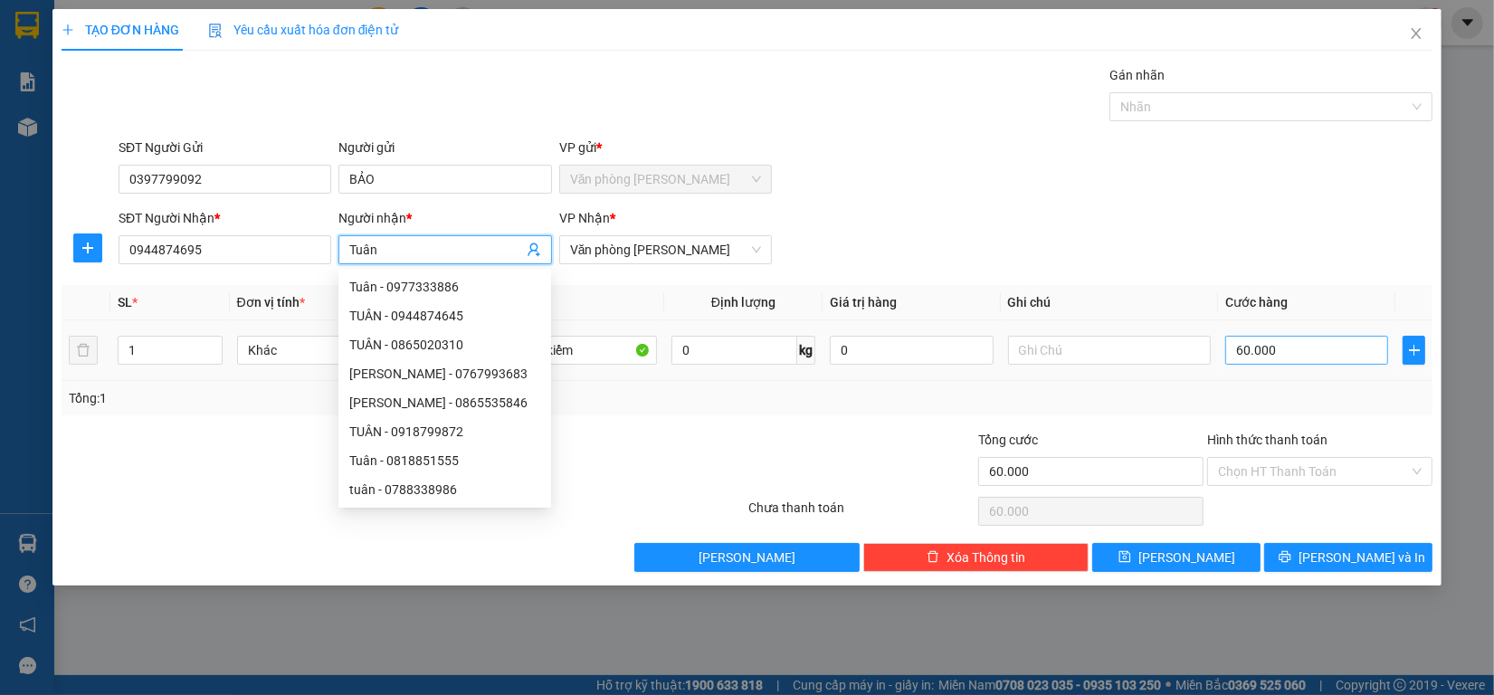
type input "Tuân"
click at [1348, 355] on input "60.000" at bounding box center [1307, 350] width 164 height 29
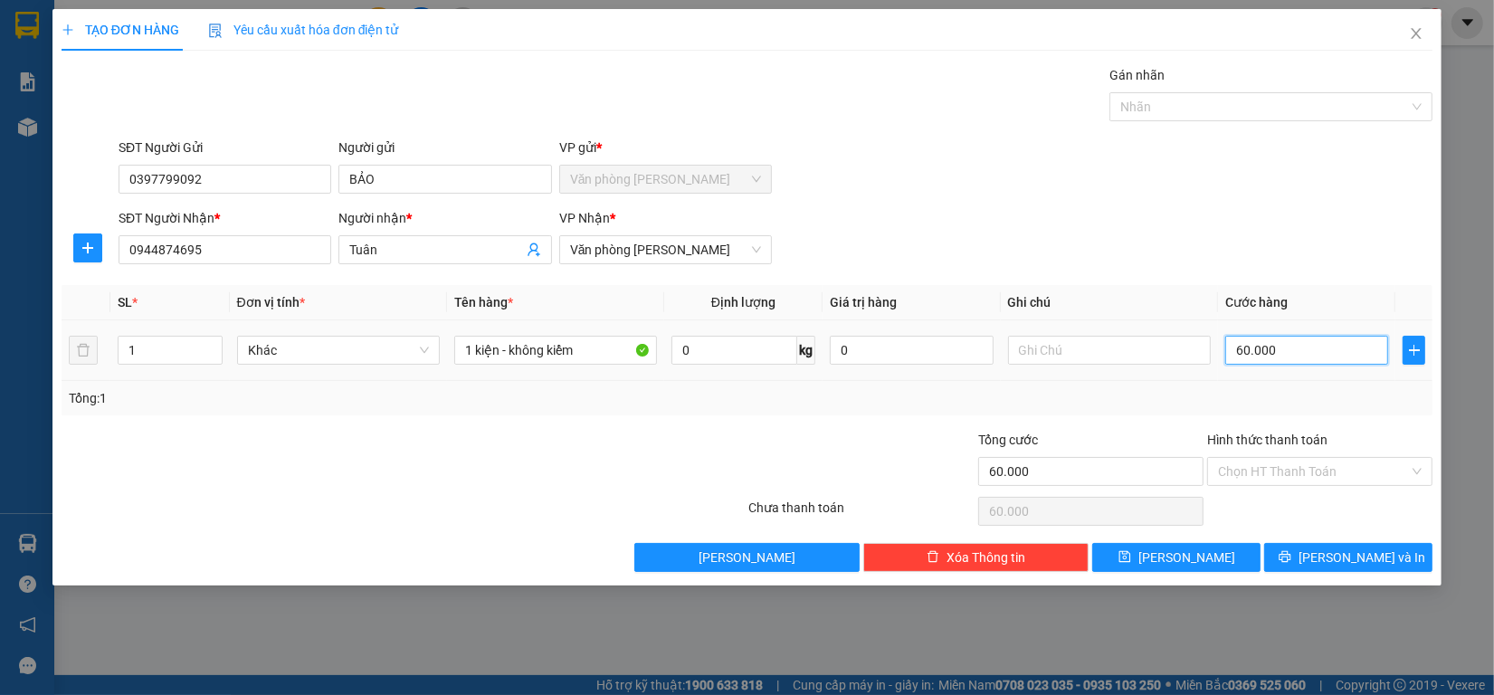
type input "50.000"
click at [1340, 489] on div "Hình thức thanh toán Chọn HT Thanh Toán" at bounding box center [1319, 461] width 225 height 63
click at [1335, 473] on input "Hình thức thanh toán" at bounding box center [1313, 471] width 191 height 27
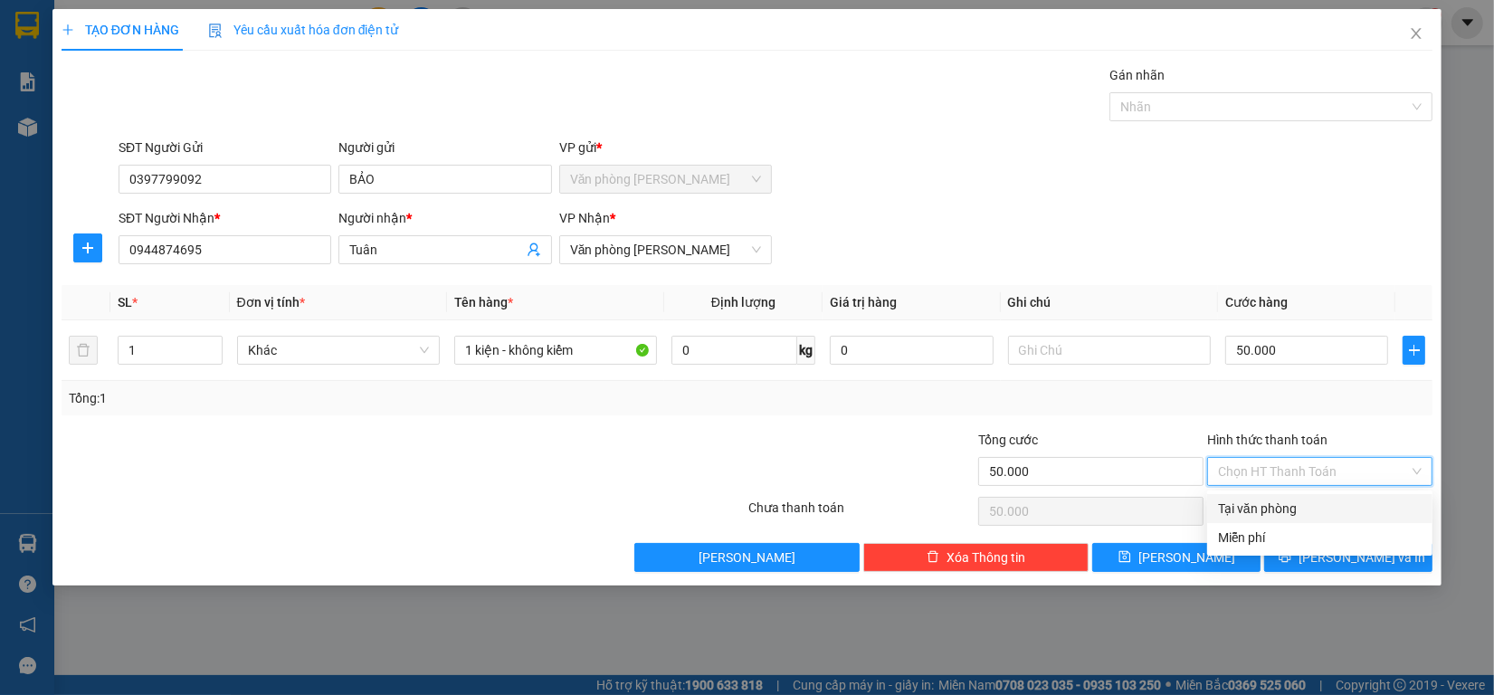
click at [1303, 505] on div "Tại văn phòng" at bounding box center [1320, 509] width 204 height 20
type input "0"
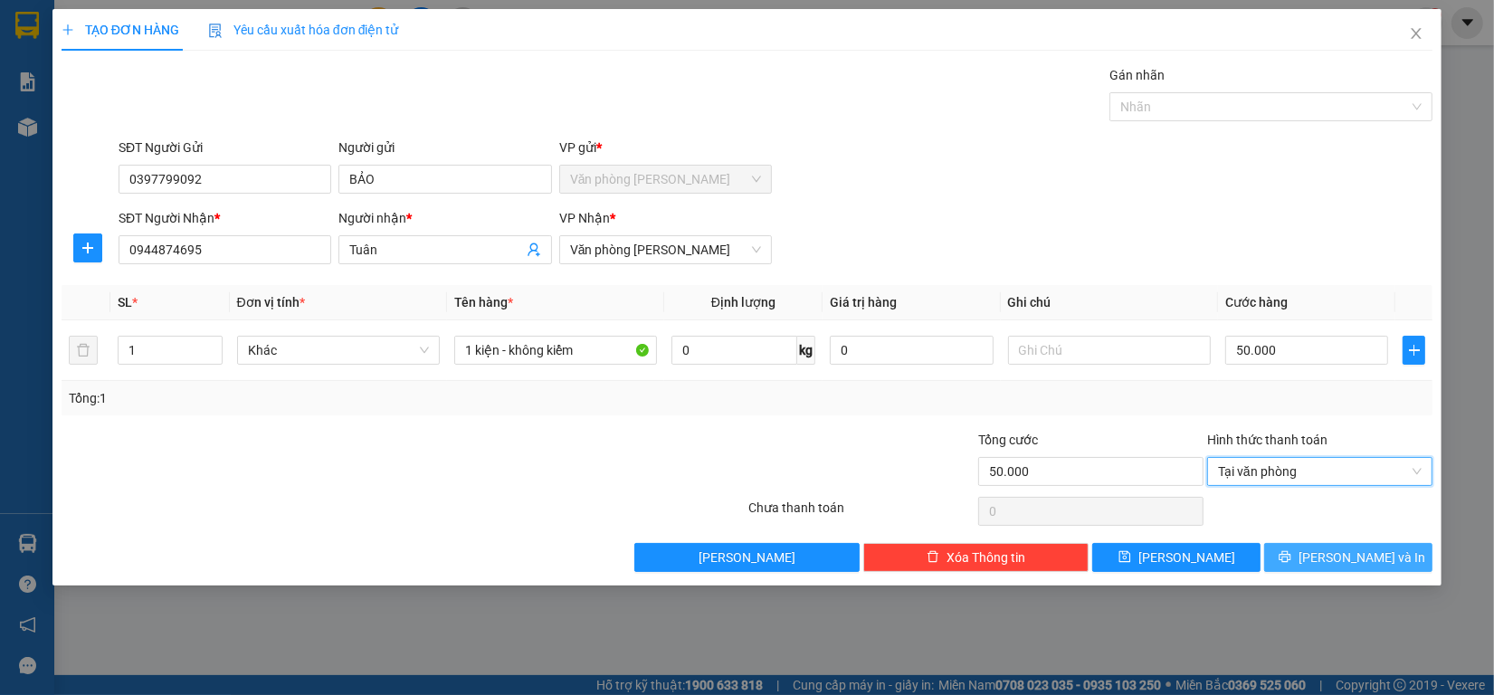
click at [1291, 552] on icon "printer" at bounding box center [1284, 556] width 13 height 13
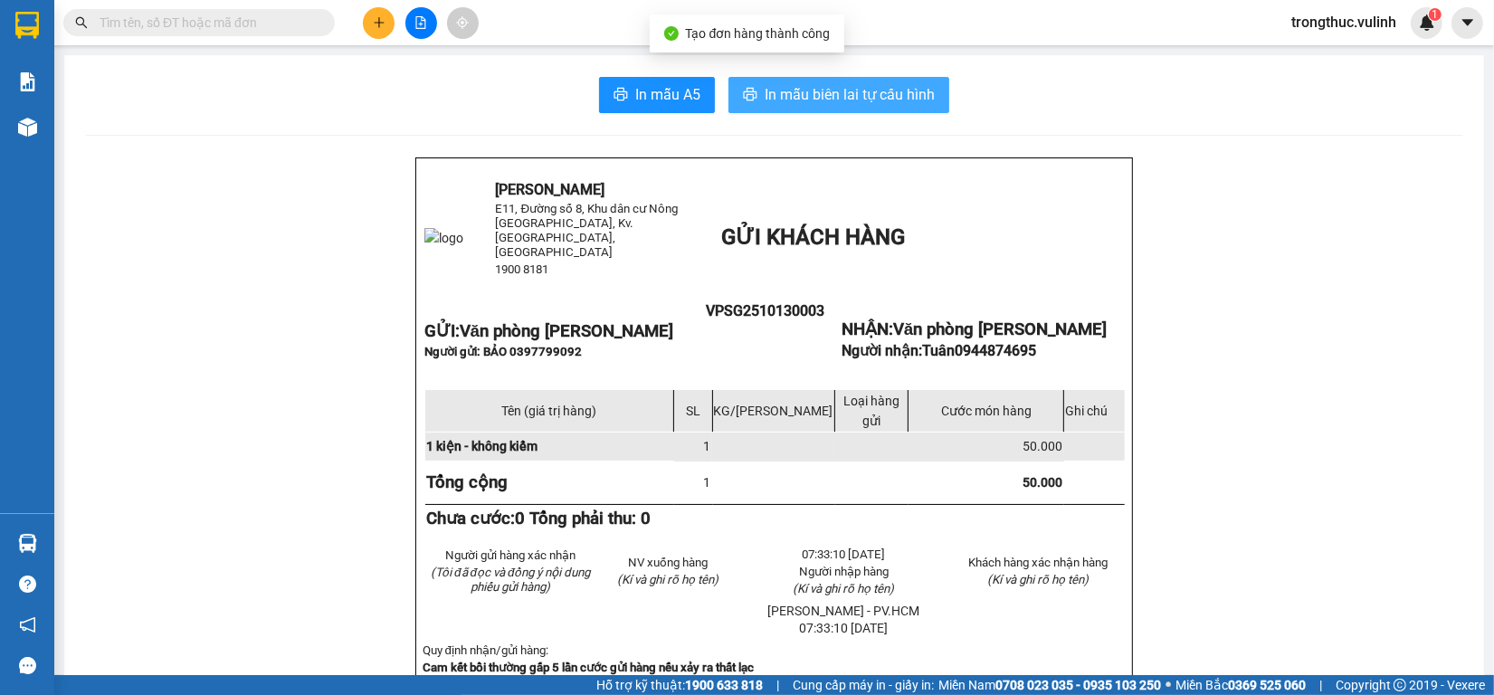
click at [853, 83] on span "In mẫu biên lai tự cấu hình" at bounding box center [849, 94] width 170 height 23
